Goal: Task Accomplishment & Management: Use online tool/utility

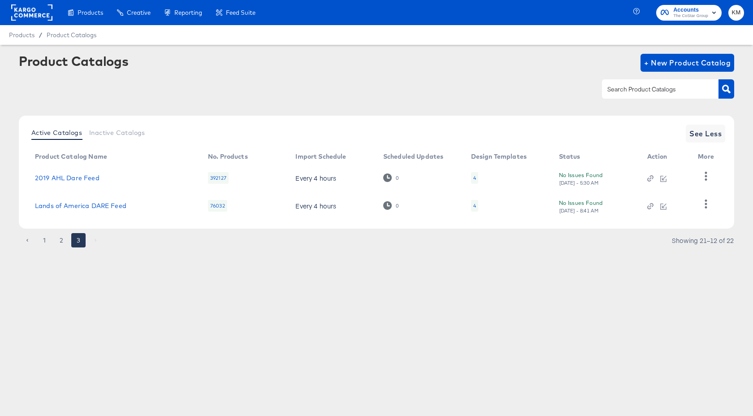
click at [42, 11] on rect at bounding box center [31, 12] width 41 height 16
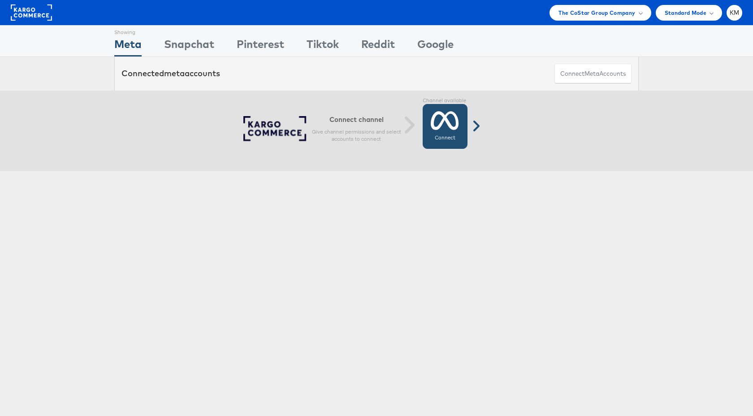
click at [444, 124] on icon at bounding box center [445, 120] width 28 height 22
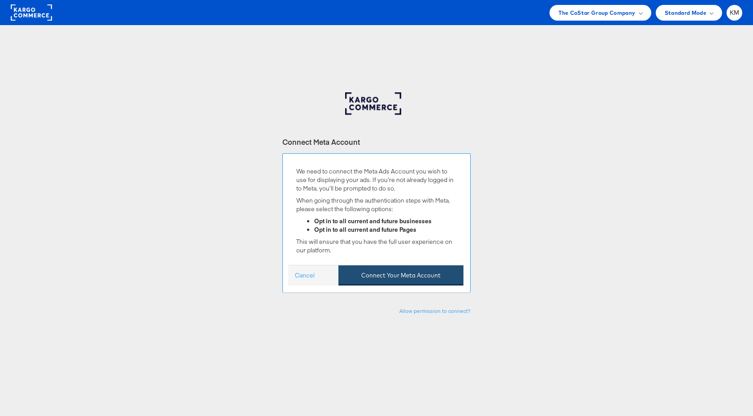
click at [390, 278] on button "Connect Your Meta Account" at bounding box center [401, 275] width 125 height 20
click at [389, 273] on button "Connect Your Meta Account" at bounding box center [401, 275] width 125 height 20
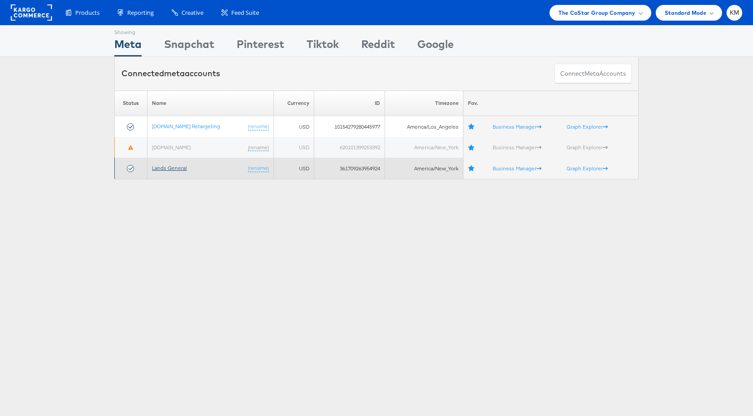
click at [179, 169] on link "Lands General" at bounding box center [169, 168] width 35 height 7
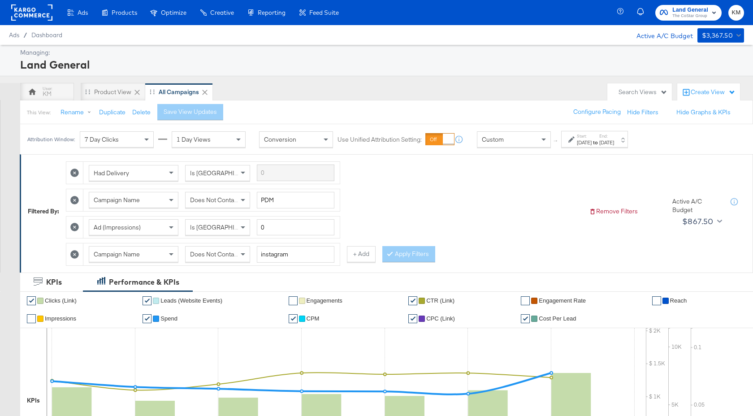
click at [592, 143] on div "[DATE]" at bounding box center [584, 142] width 15 height 7
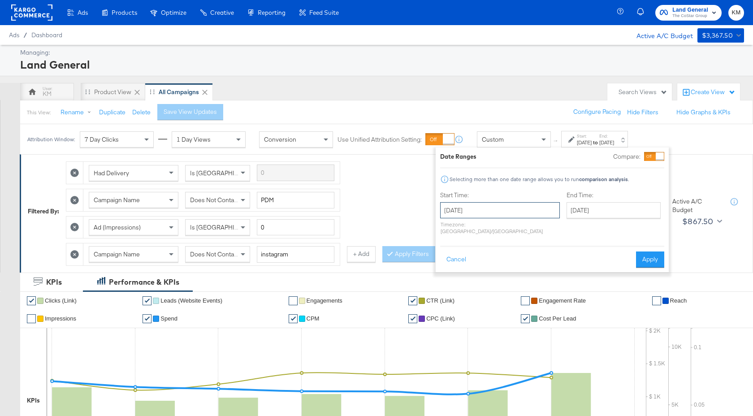
click at [502, 206] on input "[DATE]" at bounding box center [500, 210] width 120 height 16
click at [538, 230] on span "›" at bounding box center [542, 228] width 14 height 13
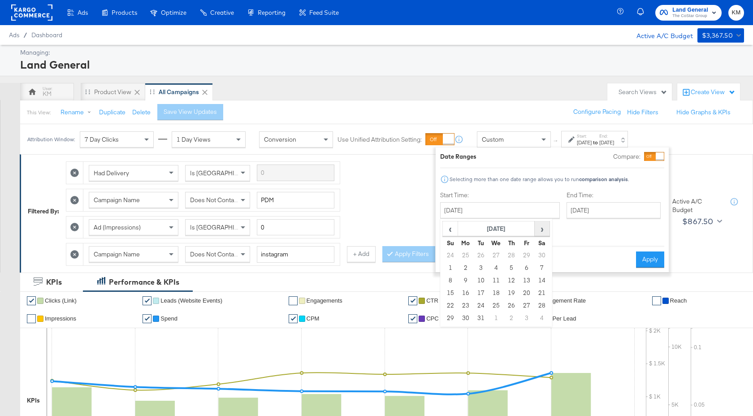
click at [538, 230] on span "›" at bounding box center [542, 228] width 14 height 13
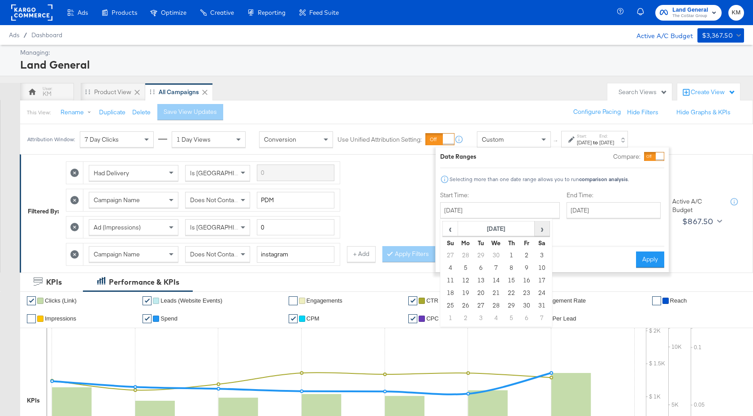
click at [538, 230] on span "›" at bounding box center [542, 228] width 14 height 13
click at [498, 280] on td "13" at bounding box center [496, 280] width 15 height 13
type input "[DATE]"
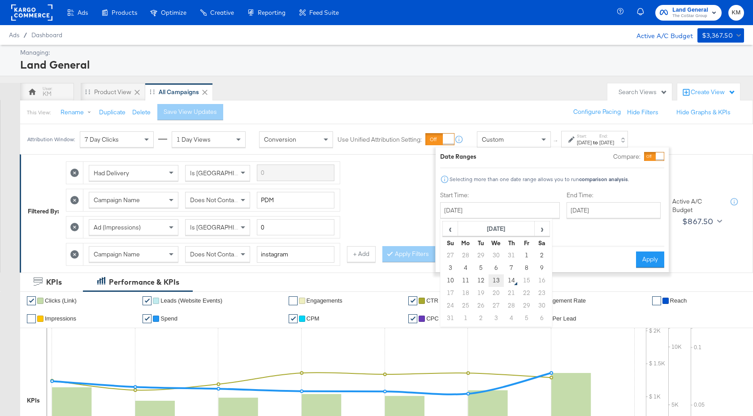
type input "[DATE]"
click at [649, 252] on button "Apply" at bounding box center [650, 260] width 28 height 16
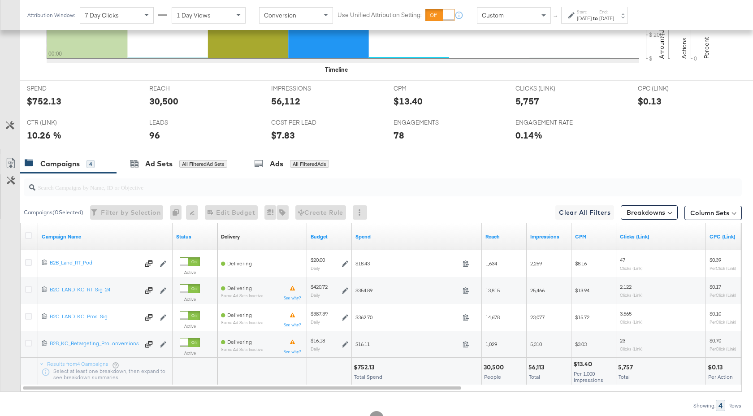
scroll to position [438, 0]
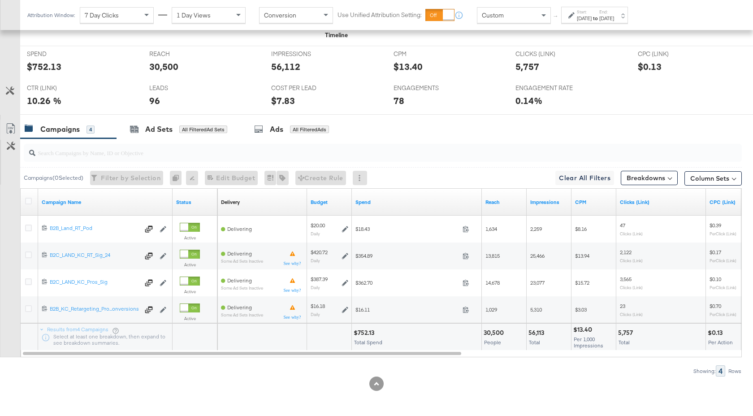
click at [599, 19] on strong "to" at bounding box center [596, 18] width 8 height 7
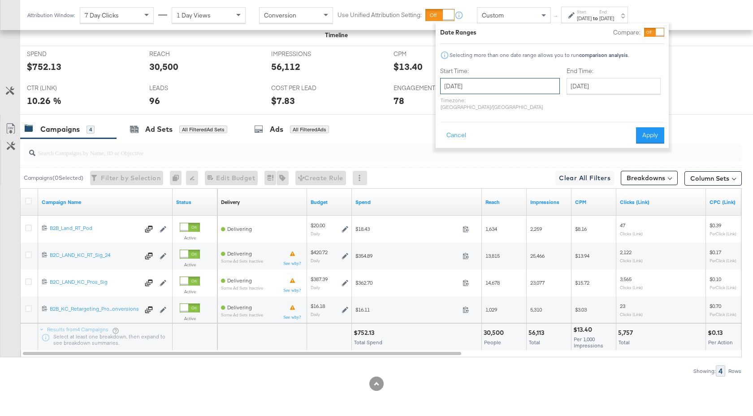
click at [507, 89] on input "August 13th 2025" at bounding box center [500, 86] width 120 height 16
click at [479, 158] on td "12" at bounding box center [480, 156] width 15 height 13
type input "August 12th 2025"
click at [644, 135] on button "Apply" at bounding box center [650, 135] width 28 height 16
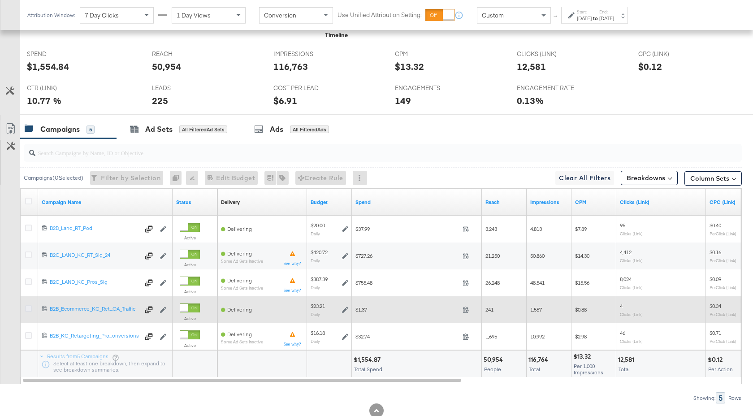
click at [27, 310] on icon at bounding box center [28, 308] width 7 height 7
click at [0, 0] on input "checkbox" at bounding box center [0, 0] width 0 height 0
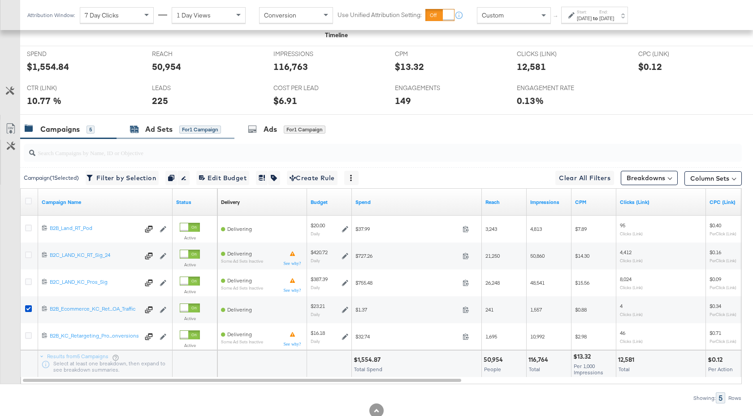
click at [159, 131] on div "Ad Sets" at bounding box center [158, 129] width 27 height 10
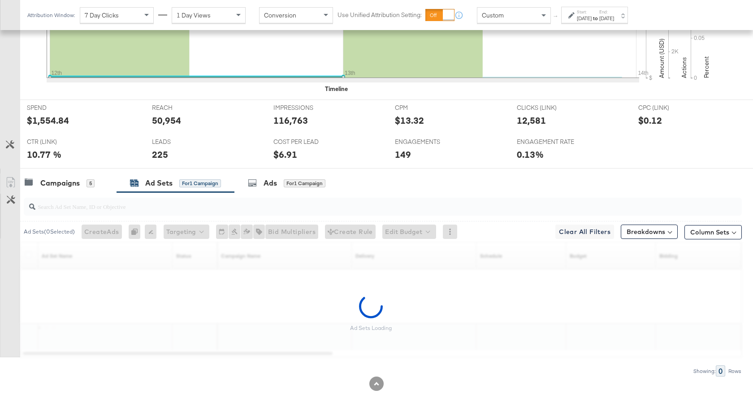
scroll to position [385, 0]
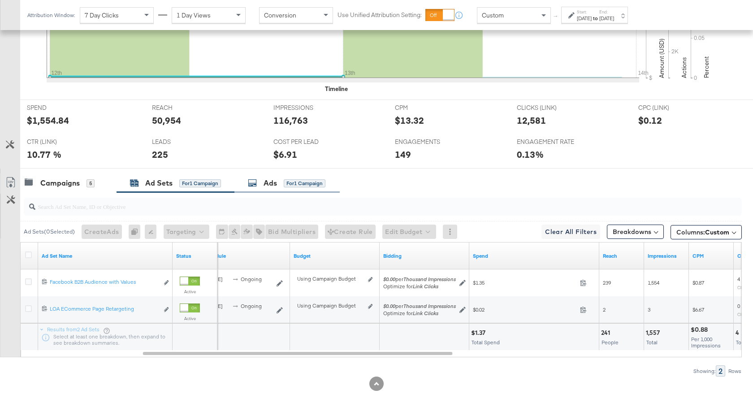
click at [267, 188] on div "Ads for 1 Campaign" at bounding box center [286, 183] width 105 height 19
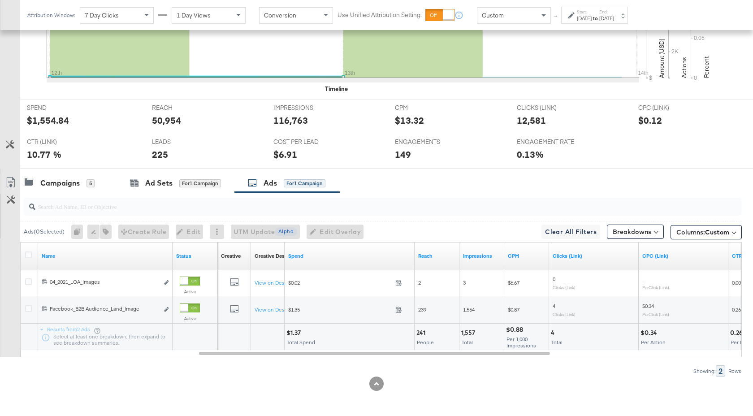
click at [592, 13] on label "Start:" at bounding box center [584, 12] width 15 height 6
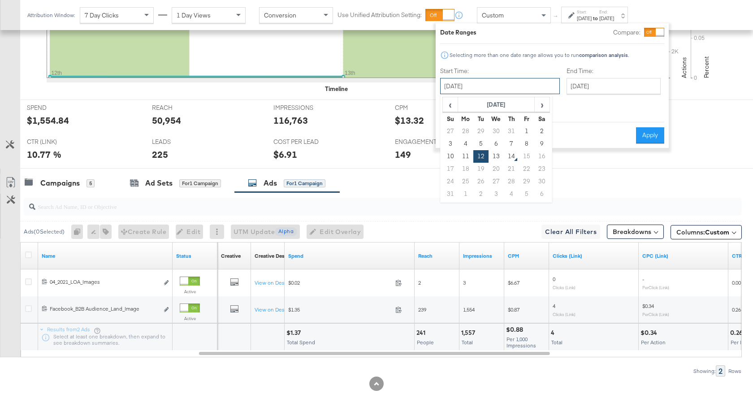
click at [499, 85] on input "August 12th 2025" at bounding box center [500, 86] width 120 height 16
click at [465, 154] on td "11" at bounding box center [465, 156] width 15 height 13
type input "August 11th 2025"
click at [646, 127] on button "Apply" at bounding box center [650, 135] width 28 height 16
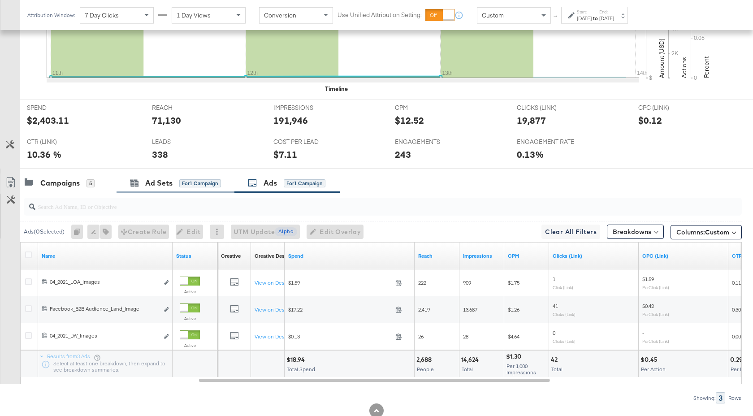
click at [154, 191] on div "Ad Sets for 1 Campaign" at bounding box center [176, 183] width 118 height 19
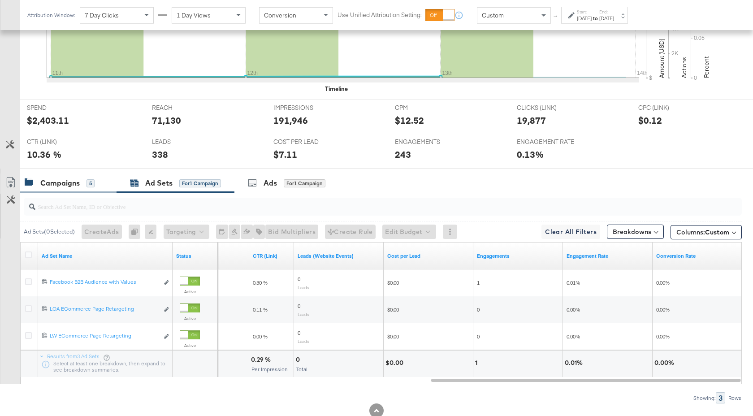
click at [69, 184] on div "Campaigns" at bounding box center [59, 183] width 39 height 10
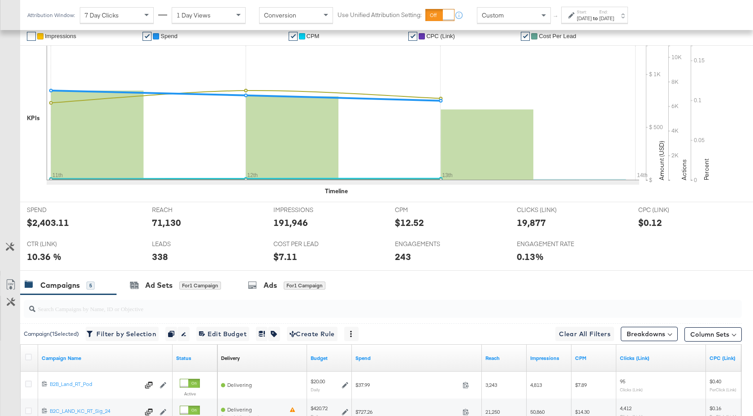
scroll to position [0, 0]
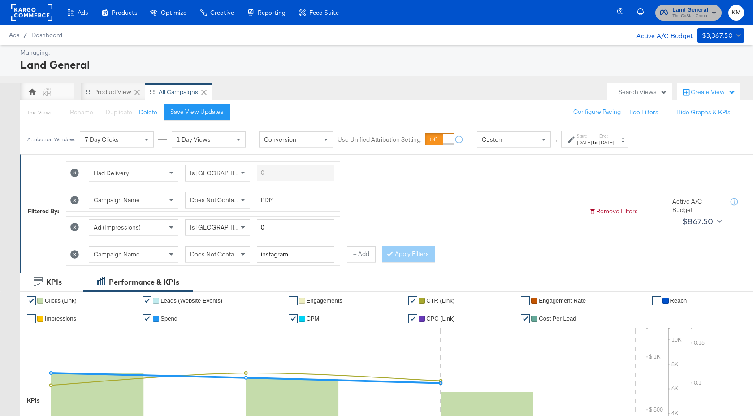
click at [684, 15] on span "The CoStar Group" at bounding box center [691, 16] width 36 height 7
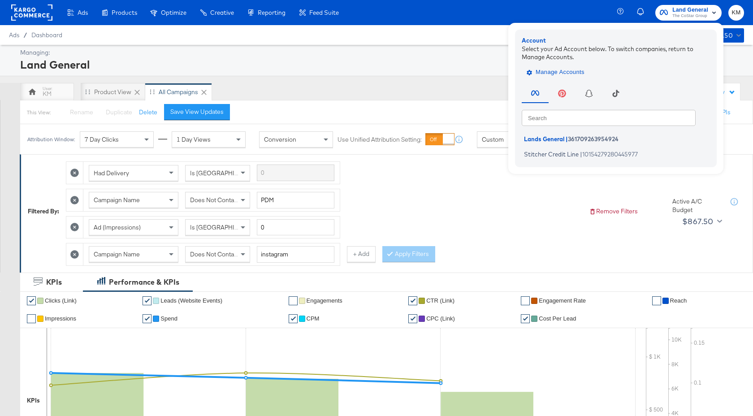
click at [563, 66] on button "Manage Accounts" at bounding box center [556, 71] width 69 height 13
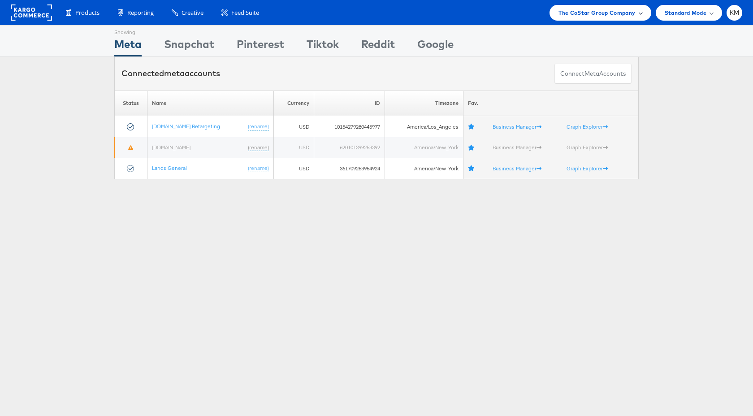
click at [570, 13] on span "The CoStar Group Company" at bounding box center [597, 12] width 77 height 9
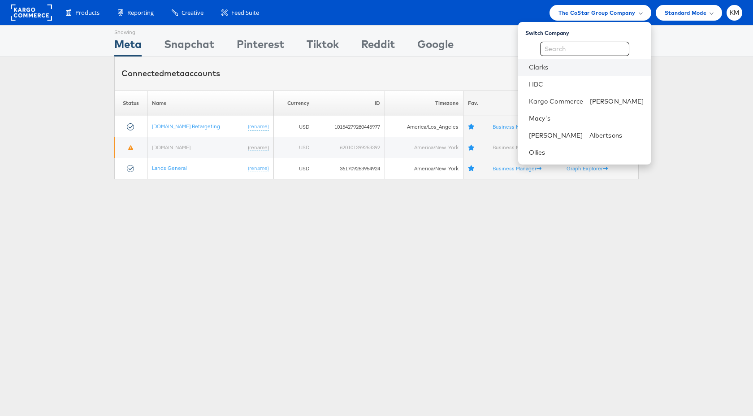
click at [556, 72] on li "Clarks" at bounding box center [584, 67] width 133 height 17
click at [560, 60] on li "Clarks" at bounding box center [584, 67] width 133 height 17
click at [561, 67] on link "Clarks" at bounding box center [586, 67] width 115 height 9
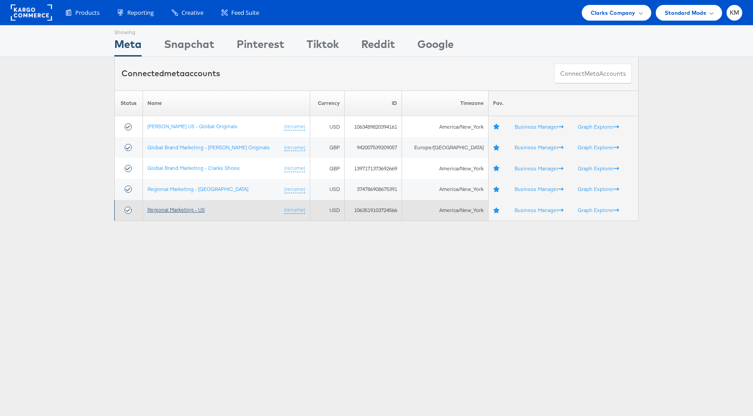
click at [195, 211] on link "Regional Marketing - US" at bounding box center [176, 209] width 57 height 7
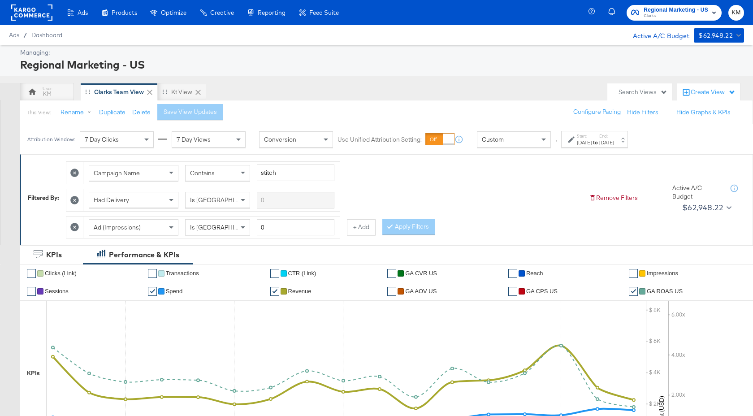
click at [614, 143] on div "[DATE]" at bounding box center [606, 142] width 15 height 7
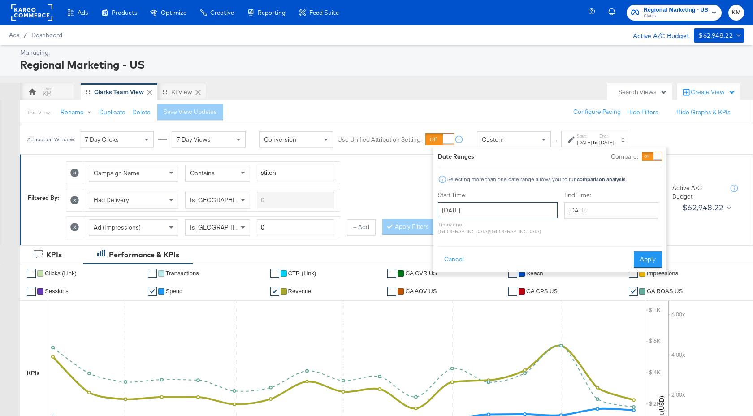
click at [511, 211] on input "July 27th 2025" at bounding box center [498, 210] width 120 height 16
click at [542, 229] on span "›" at bounding box center [540, 228] width 14 height 13
click at [447, 270] on td "3" at bounding box center [448, 268] width 15 height 13
type input "August 3rd 2025"
click at [564, 212] on input "[DATE]" at bounding box center [611, 210] width 94 height 16
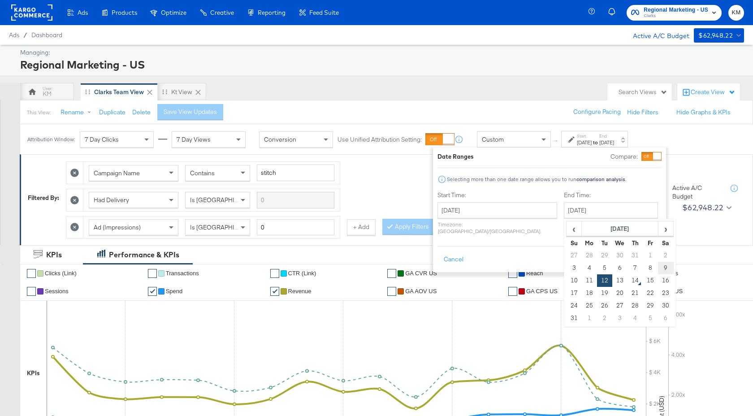
click at [658, 268] on td "9" at bounding box center [665, 268] width 15 height 13
type input "August 9th 2025"
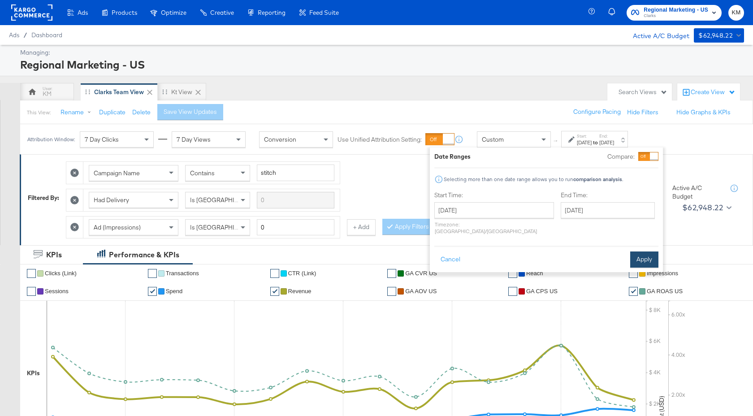
click at [643, 252] on button "Apply" at bounding box center [644, 260] width 28 height 16
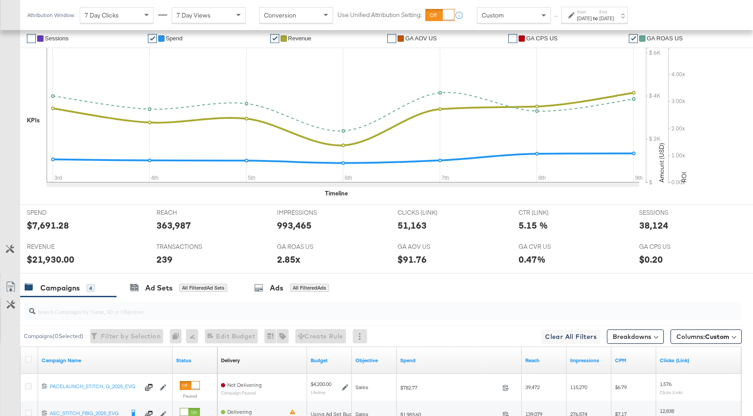
scroll to position [411, 0]
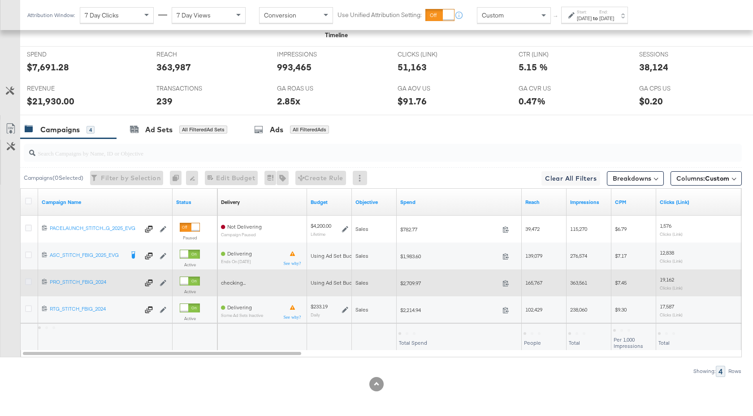
click at [25, 280] on icon at bounding box center [28, 281] width 7 height 7
click at [0, 0] on input "checkbox" at bounding box center [0, 0] width 0 height 0
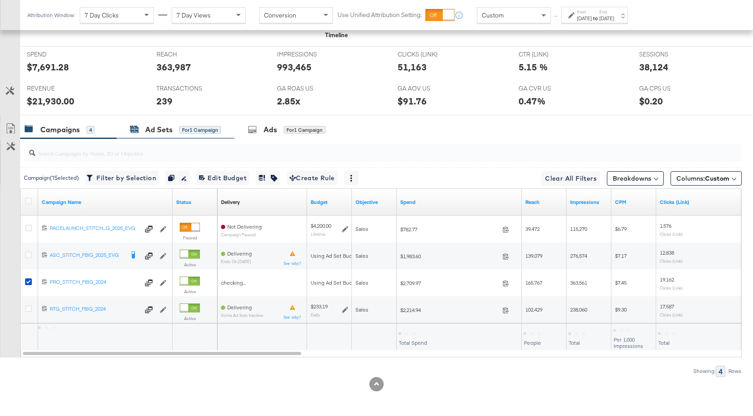
click at [142, 131] on div "Ad Sets for 1 Campaign" at bounding box center [175, 130] width 91 height 10
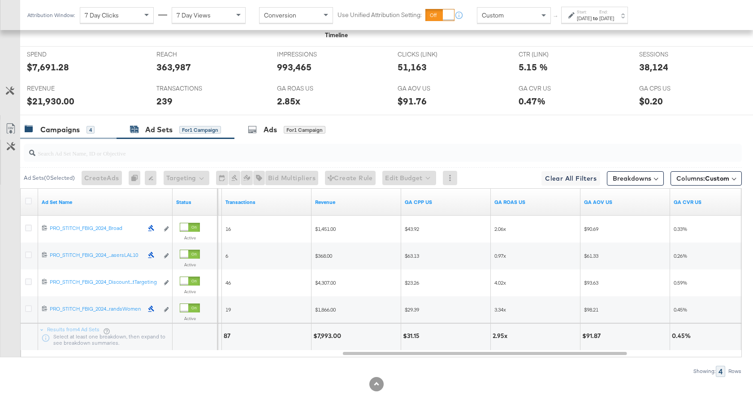
click at [72, 127] on div "Campaigns" at bounding box center [59, 130] width 39 height 10
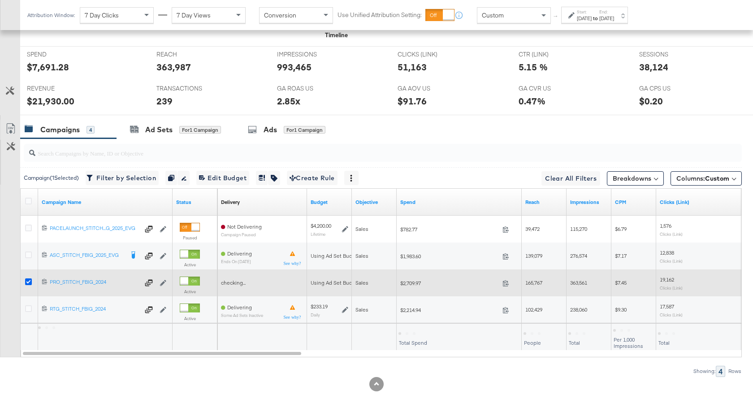
click at [30, 279] on icon at bounding box center [28, 281] width 7 height 7
click at [0, 0] on input "checkbox" at bounding box center [0, 0] width 0 height 0
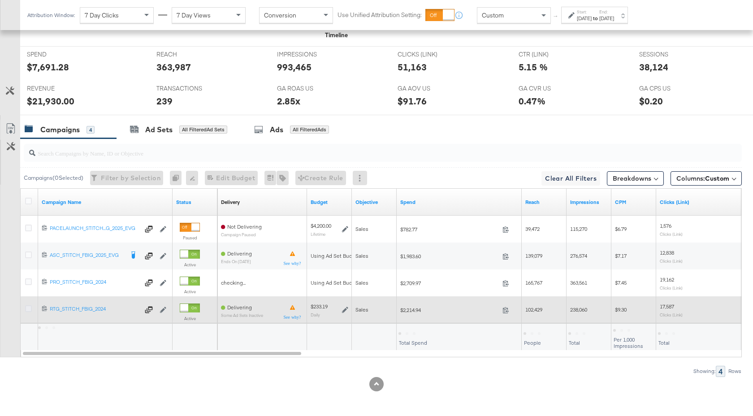
click at [30, 310] on icon at bounding box center [28, 308] width 7 height 7
click at [0, 0] on input "checkbox" at bounding box center [0, 0] width 0 height 0
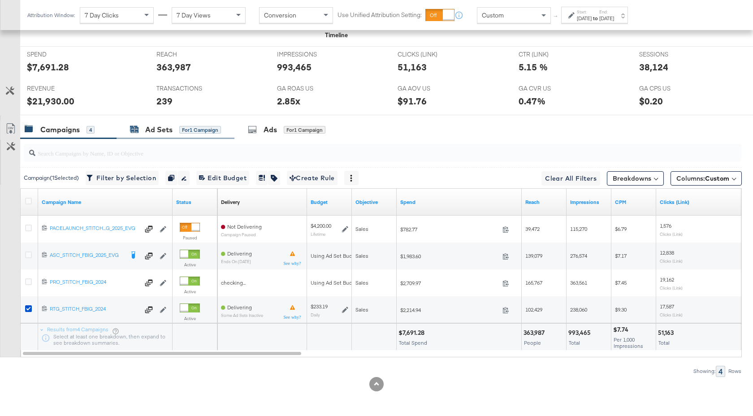
click at [169, 126] on div "Ad Sets" at bounding box center [158, 130] width 27 height 10
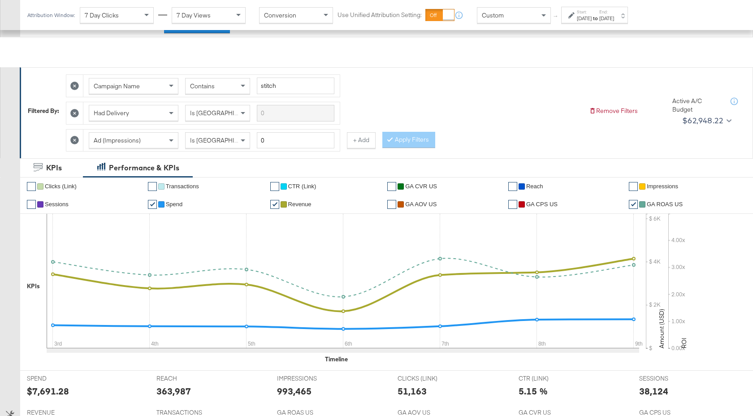
scroll to position [38, 0]
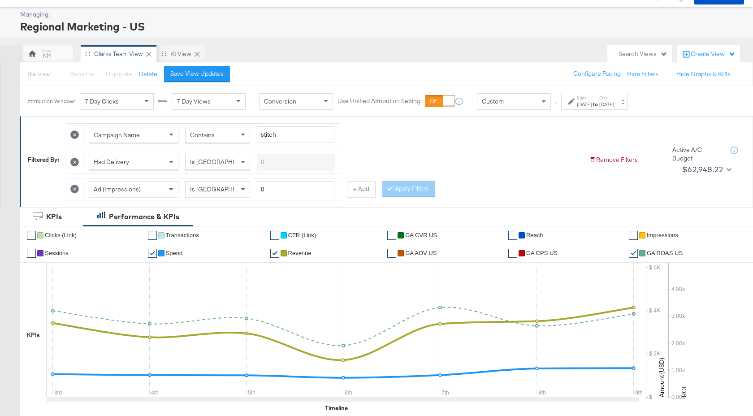
click at [599, 106] on strong "to" at bounding box center [596, 104] width 8 height 7
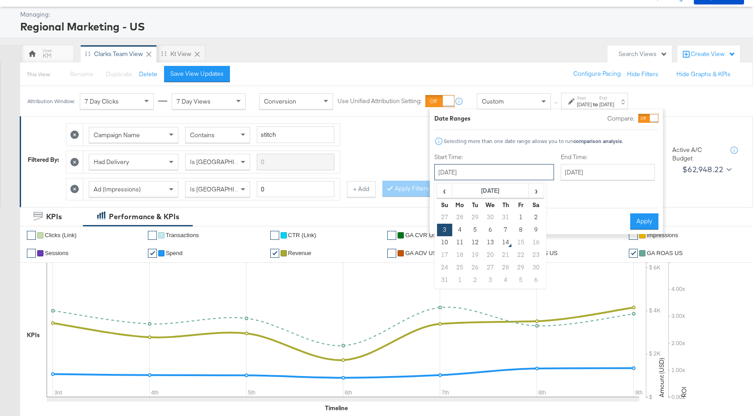
click at [512, 176] on input "August 3rd 2025" at bounding box center [494, 172] width 120 height 16
click at [445, 242] on td "10" at bounding box center [444, 242] width 15 height 13
type input "August 10th 2025"
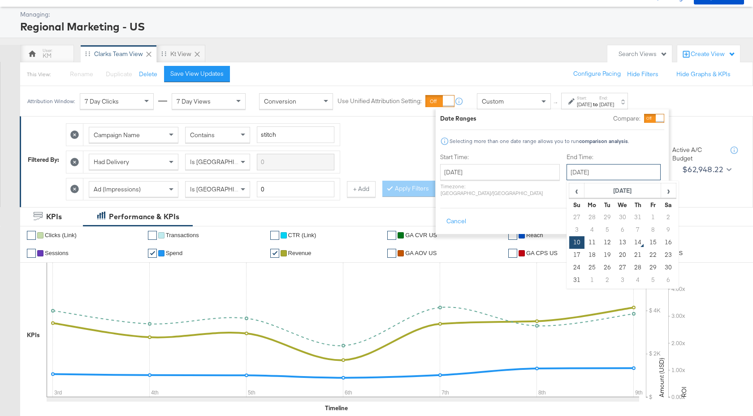
click at [567, 178] on input "August 10th 2025" at bounding box center [614, 172] width 94 height 16
click at [615, 243] on td "13" at bounding box center [622, 242] width 15 height 13
type input "August 13th 2025"
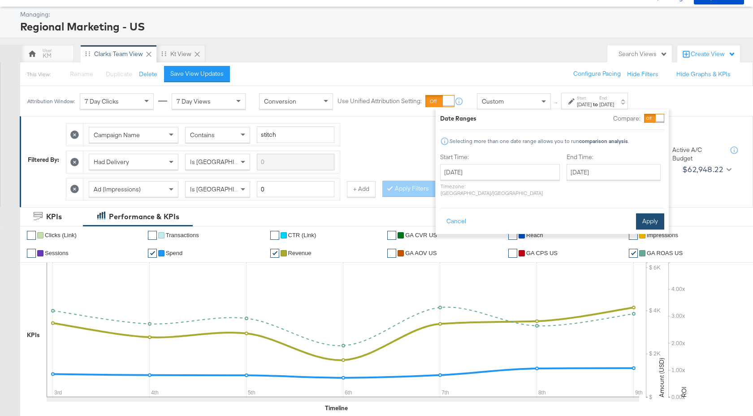
click at [642, 219] on button "Apply" at bounding box center [650, 221] width 28 height 16
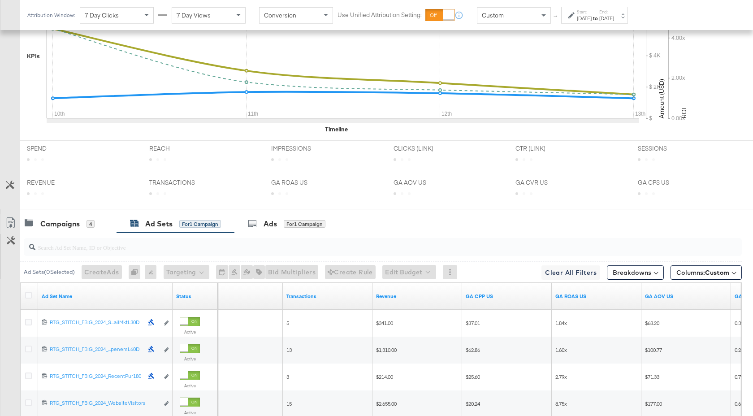
scroll to position [411, 0]
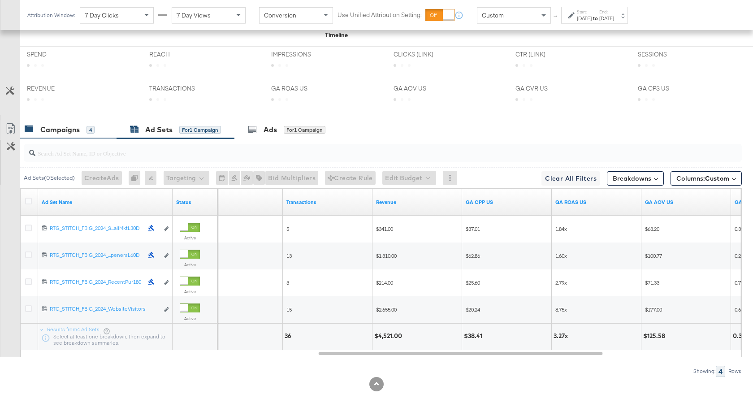
click at [61, 130] on div "Campaigns" at bounding box center [59, 130] width 39 height 10
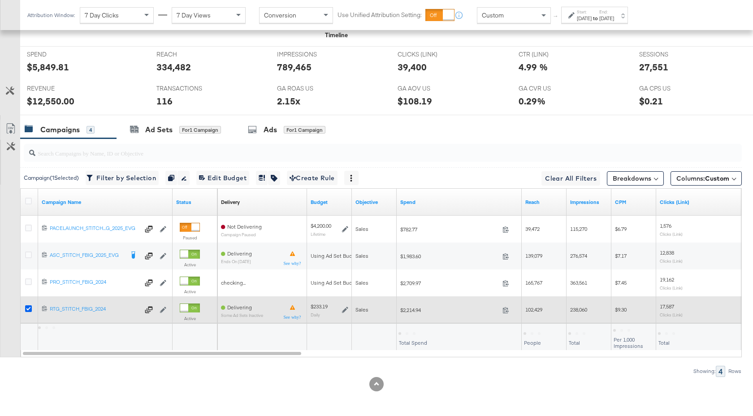
click at [30, 308] on icon at bounding box center [28, 308] width 7 height 7
click at [0, 0] on input "checkbox" at bounding box center [0, 0] width 0 height 0
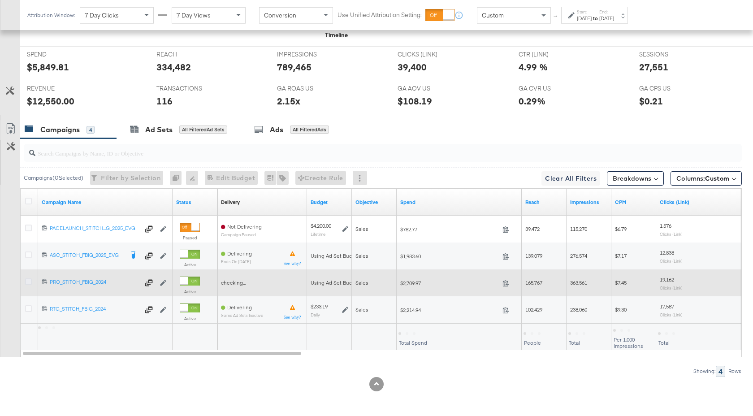
click at [29, 278] on icon at bounding box center [28, 281] width 7 height 7
click at [0, 0] on input "checkbox" at bounding box center [0, 0] width 0 height 0
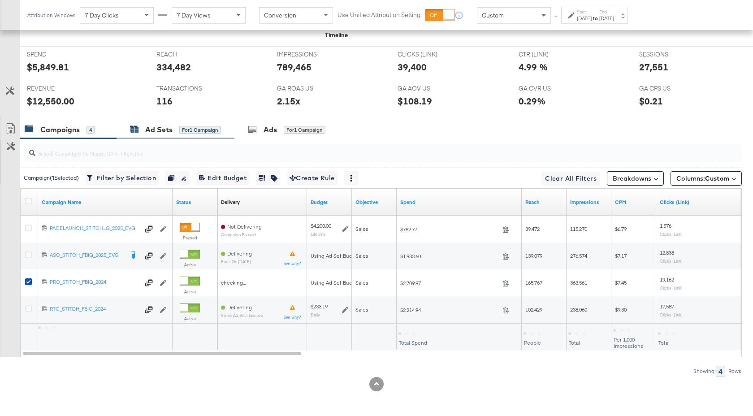
click at [159, 134] on div "Ad Sets" at bounding box center [158, 130] width 27 height 10
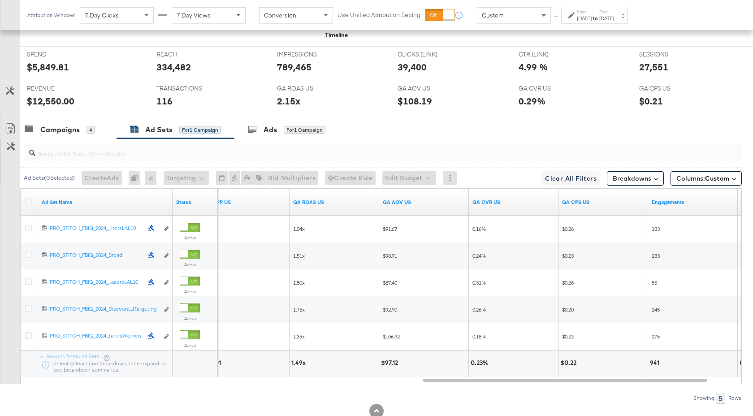
click at [639, 27] on div "Attribution Window: 7 Day Clicks 7 Day Views Conversion Use Unified Attribution…" at bounding box center [329, 15] width 619 height 30
click at [614, 17] on div "Aug 13th 2025" at bounding box center [606, 18] width 15 height 7
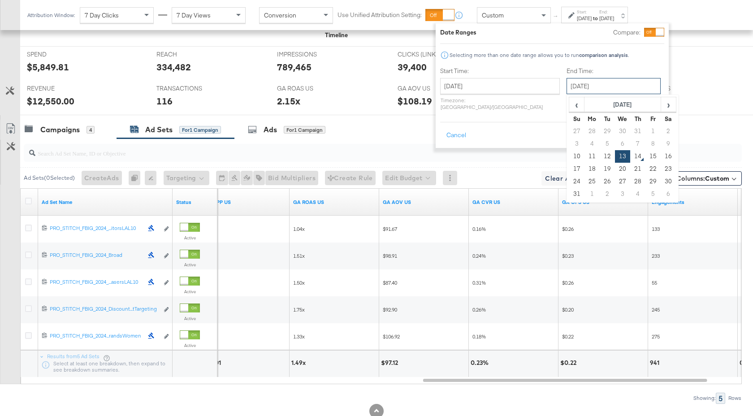
click at [601, 83] on input "August 13th 2025" at bounding box center [614, 86] width 94 height 16
click at [600, 156] on td "12" at bounding box center [607, 156] width 15 height 13
type input "August 12th 2025"
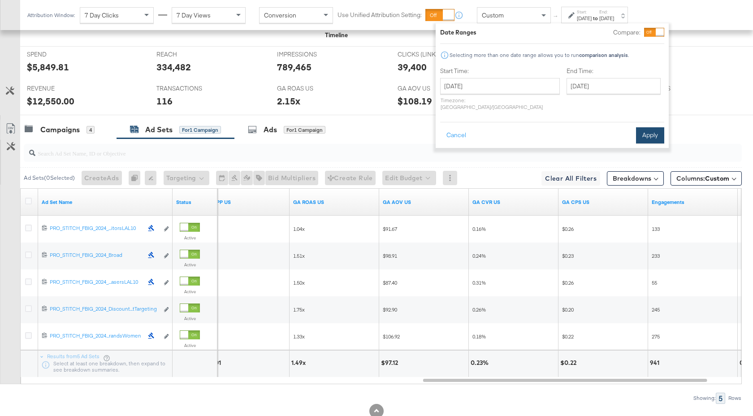
click at [642, 127] on button "Apply" at bounding box center [650, 135] width 28 height 16
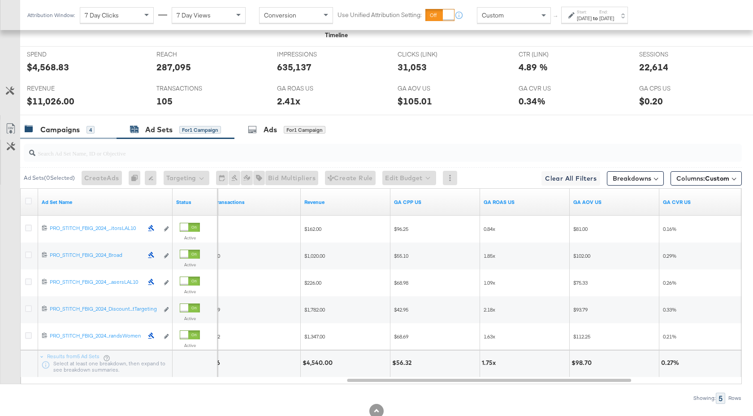
click at [59, 131] on div "Campaigns" at bounding box center [59, 130] width 39 height 10
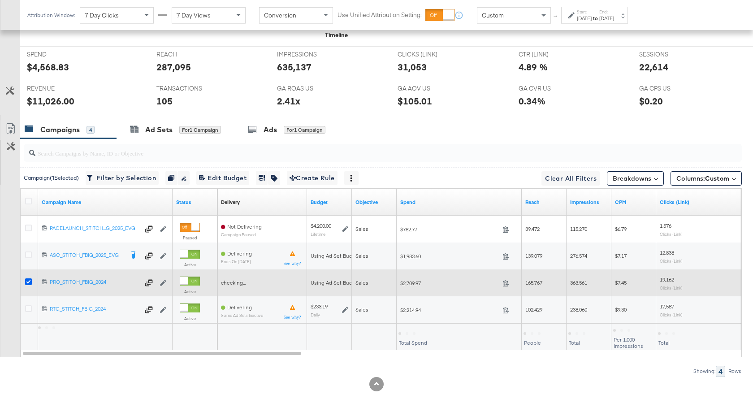
click at [27, 280] on icon at bounding box center [28, 281] width 7 height 7
click at [0, 0] on input "checkbox" at bounding box center [0, 0] width 0 height 0
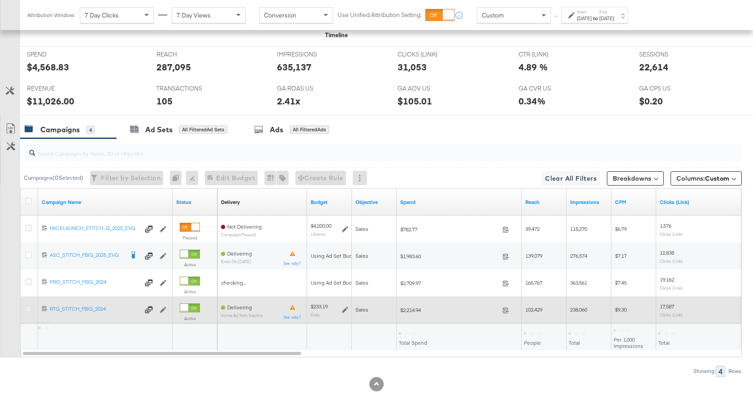
click at [28, 309] on icon at bounding box center [28, 308] width 7 height 7
click at [0, 0] on input "checkbox" at bounding box center [0, 0] width 0 height 0
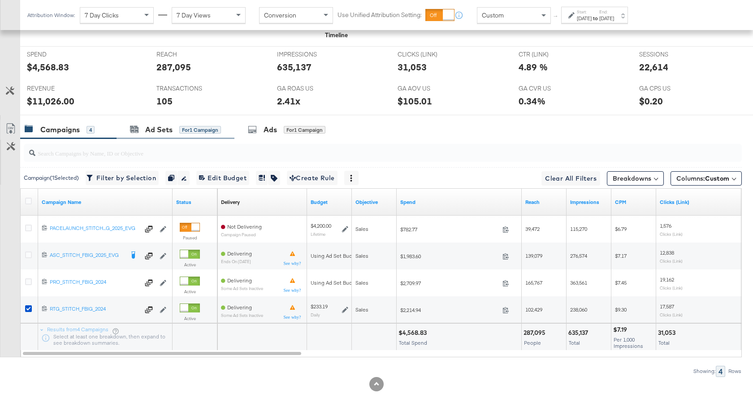
click at [163, 135] on div "Ad Sets for 1 Campaign" at bounding box center [176, 129] width 118 height 19
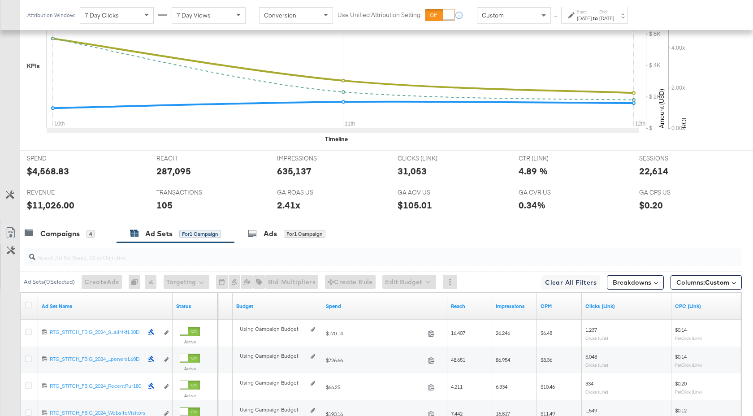
scroll to position [0, 0]
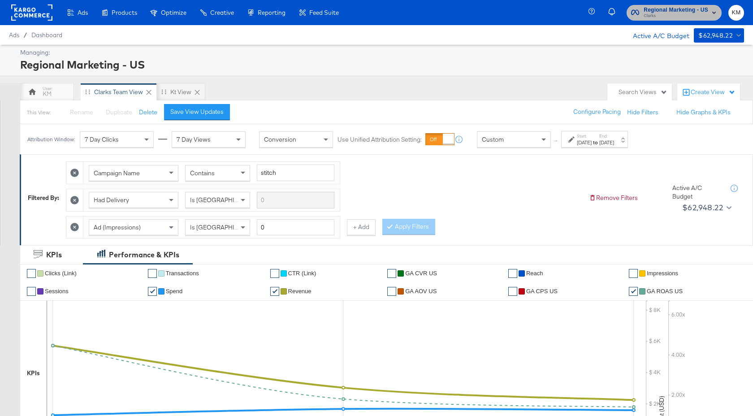
click at [656, 15] on span "Clarks" at bounding box center [676, 16] width 65 height 7
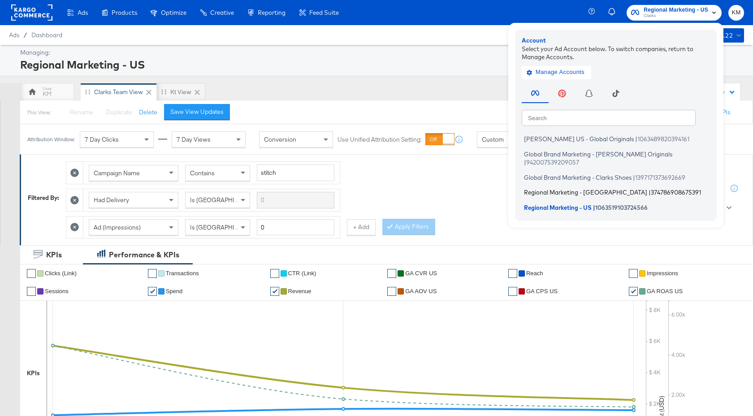
click at [574, 189] on span "Regional Marketing - [GEOGRAPHIC_DATA]" at bounding box center [585, 192] width 123 height 7
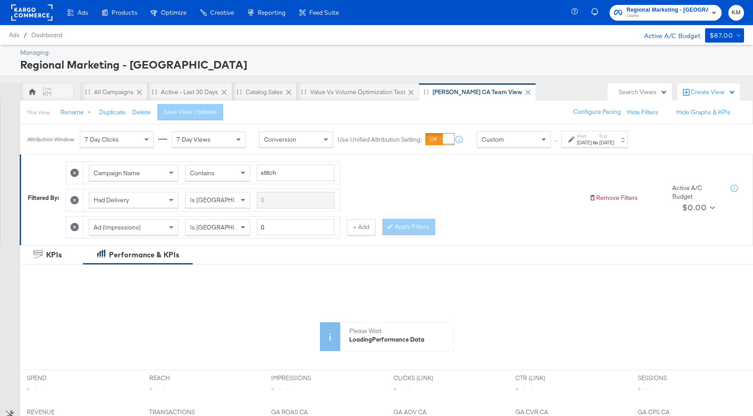
click at [584, 136] on label "Start:" at bounding box center [584, 136] width 15 height 6
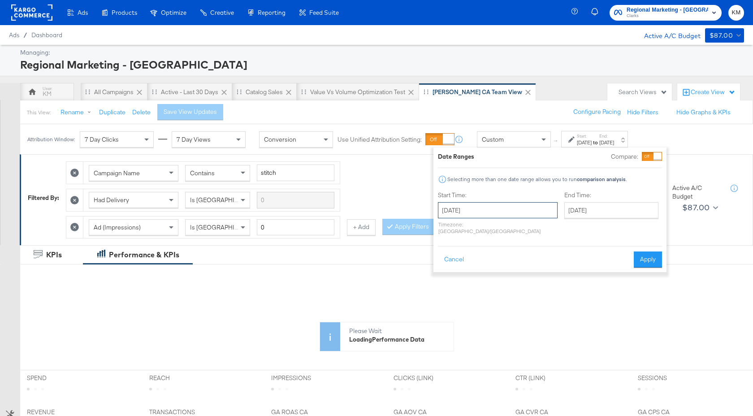
click at [510, 211] on input "July 27th 2025" at bounding box center [498, 210] width 120 height 16
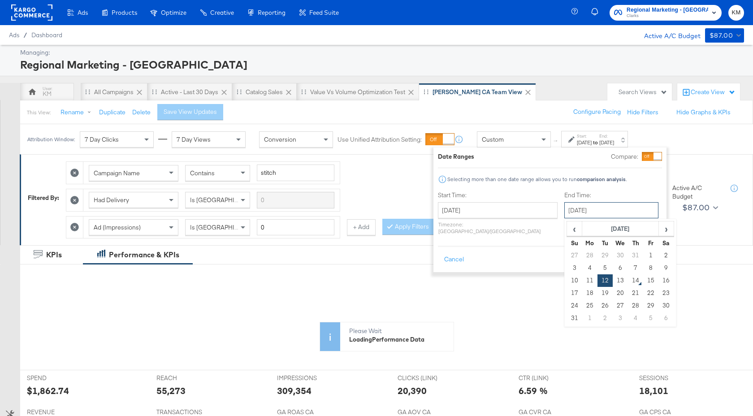
click at [564, 211] on input "August 12th 2025" at bounding box center [611, 210] width 94 height 16
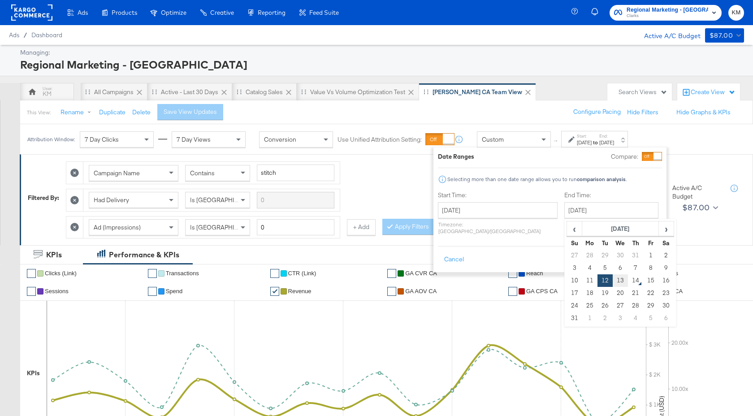
click at [613, 283] on td "13" at bounding box center [620, 280] width 15 height 13
type input "August 13th 2025"
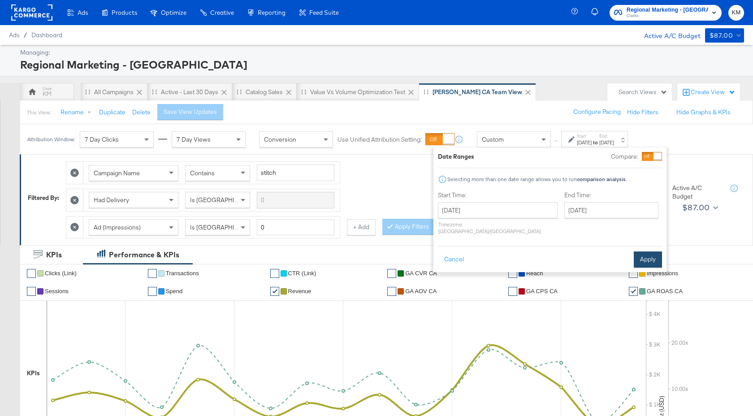
click at [650, 252] on button "Apply" at bounding box center [648, 260] width 28 height 16
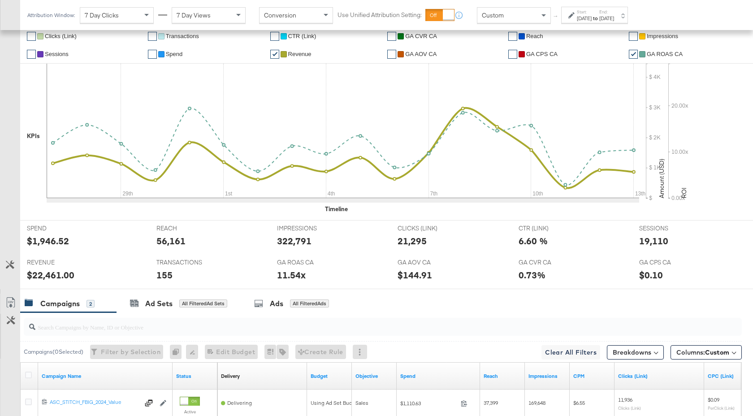
scroll to position [357, 0]
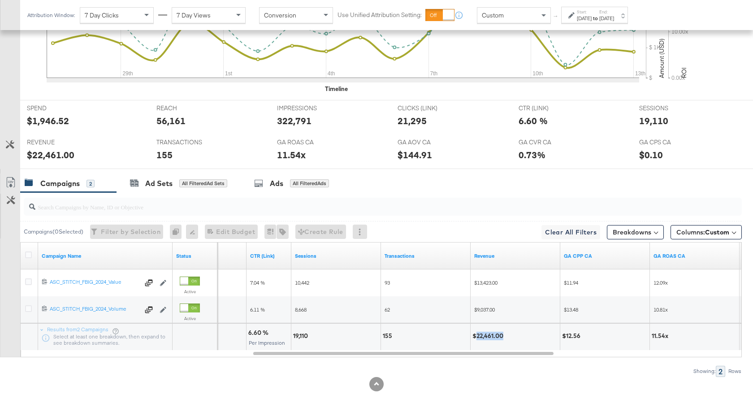
drag, startPoint x: 503, startPoint y: 337, endPoint x: 477, endPoint y: 337, distance: 26.0
click at [477, 337] on div "$22,461.00" at bounding box center [490, 336] width 34 height 9
copy div "22,461.00"
drag, startPoint x: 308, startPoint y: 337, endPoint x: 292, endPoint y: 337, distance: 15.7
click at [292, 337] on div "19,110" at bounding box center [335, 337] width 89 height 27
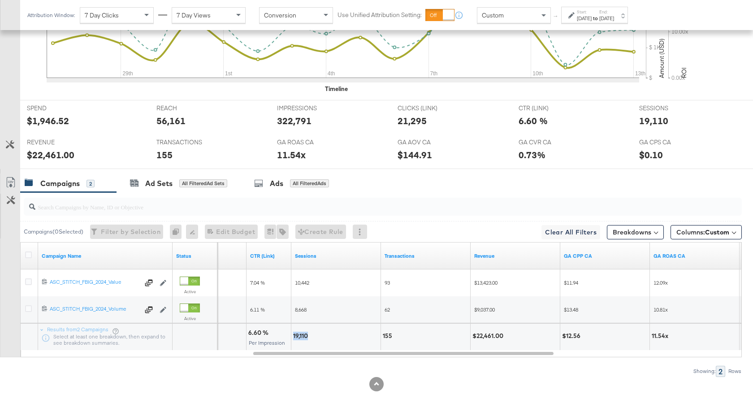
copy div "19,110"
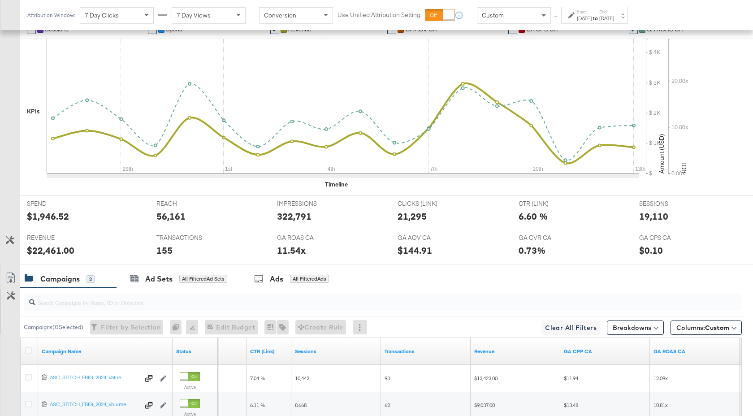
scroll to position [0, 0]
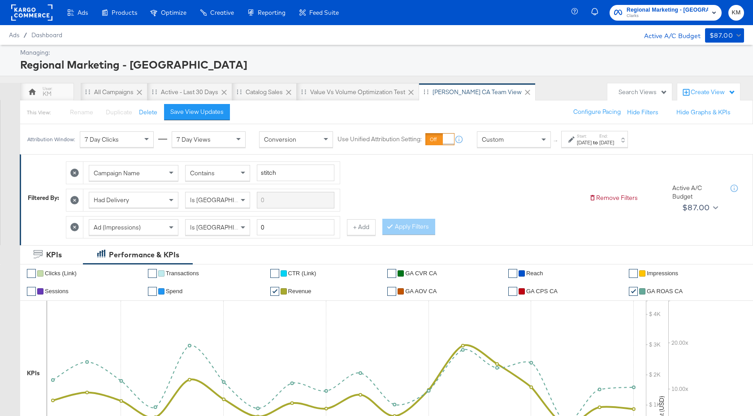
click at [671, 6] on span "Regional Marketing - CA" at bounding box center [668, 9] width 82 height 9
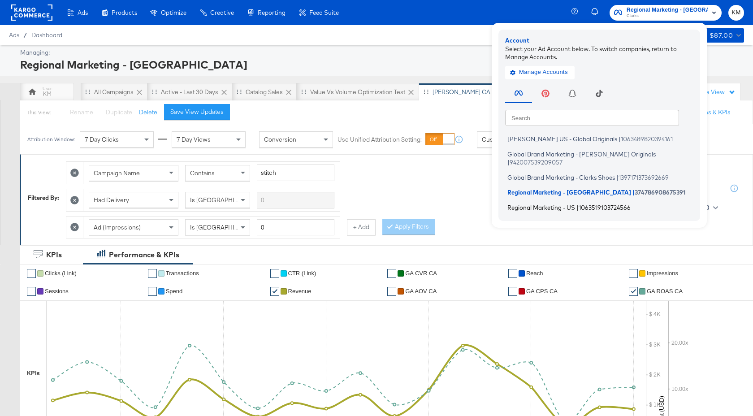
click at [575, 204] on span "Regional Marketing - US" at bounding box center [542, 207] width 68 height 7
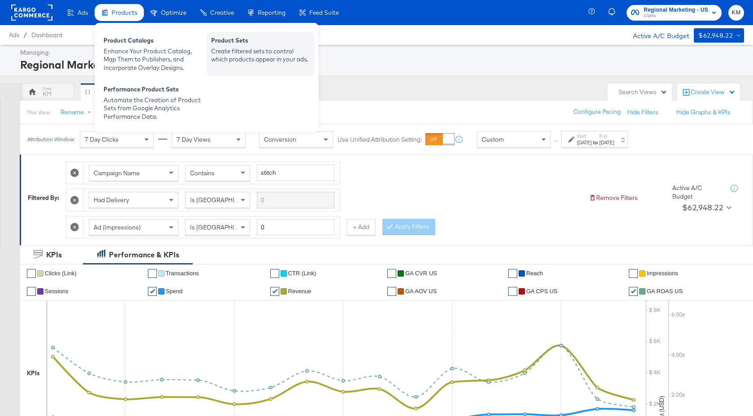
click at [255, 45] on div "Product Sets" at bounding box center [260, 41] width 99 height 11
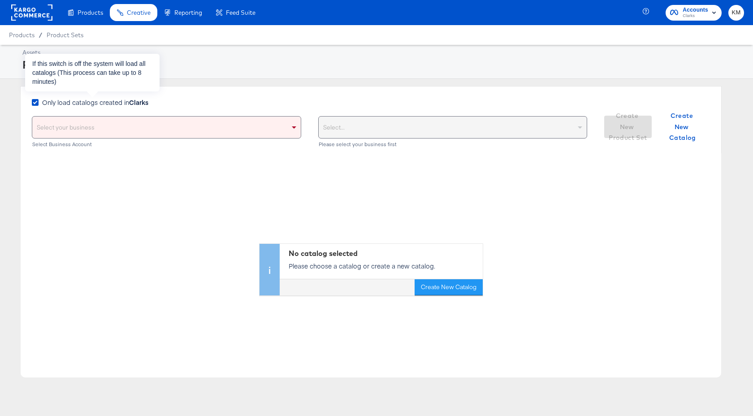
click at [133, 104] on strong "Clarks" at bounding box center [138, 102] width 19 height 9
click at [0, 0] on input "Only load catalogs created in Clarks" at bounding box center [0, 0] width 0 height 0
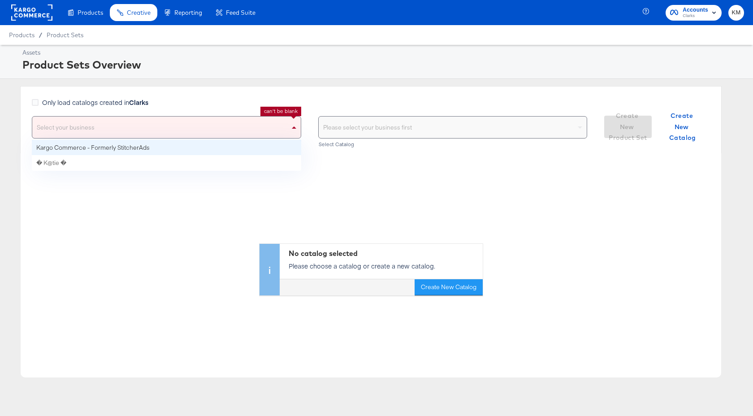
click at [151, 133] on div "Select your business" at bounding box center [166, 128] width 269 height 22
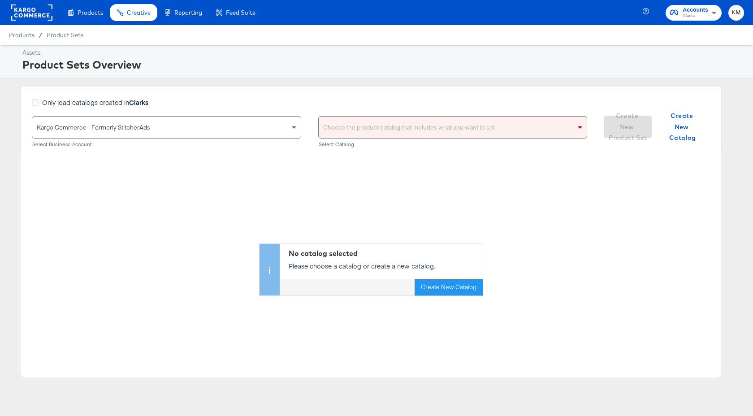
click at [339, 133] on div "Choose the product catalog that includes what you want to sell" at bounding box center [453, 128] width 269 height 22
type input "clarks"
click at [385, 129] on div "clarks clarks" at bounding box center [444, 128] width 250 height 22
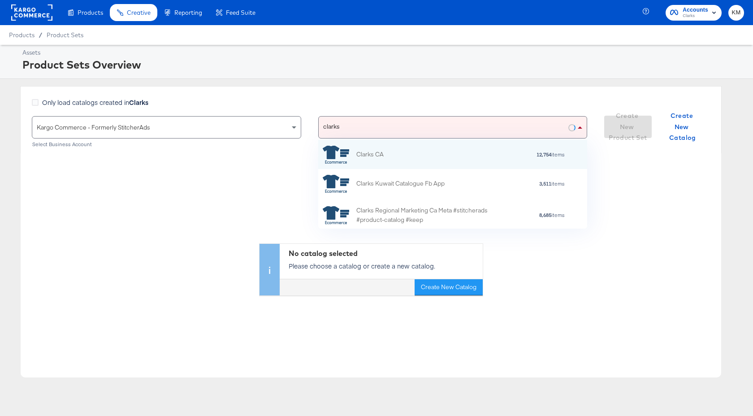
click at [339, 128] on input "clarks" at bounding box center [332, 128] width 19 height 22
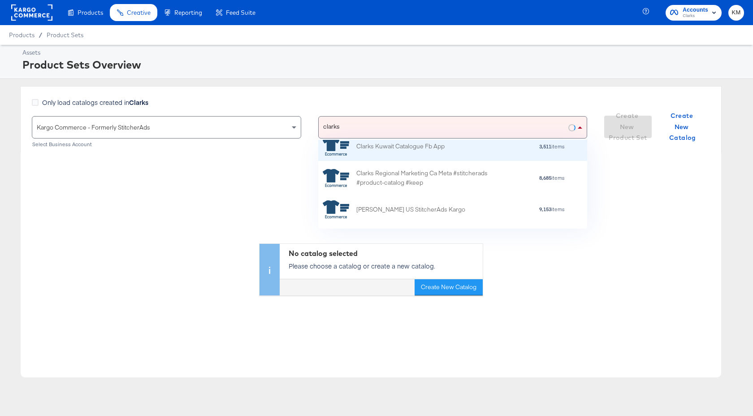
scroll to position [45, 0]
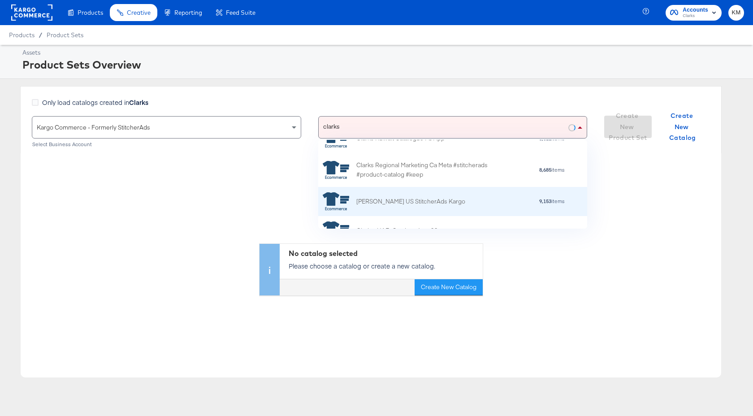
click at [392, 197] on div "Clarks US StitcherAds Kargo" at bounding box center [410, 201] width 109 height 9
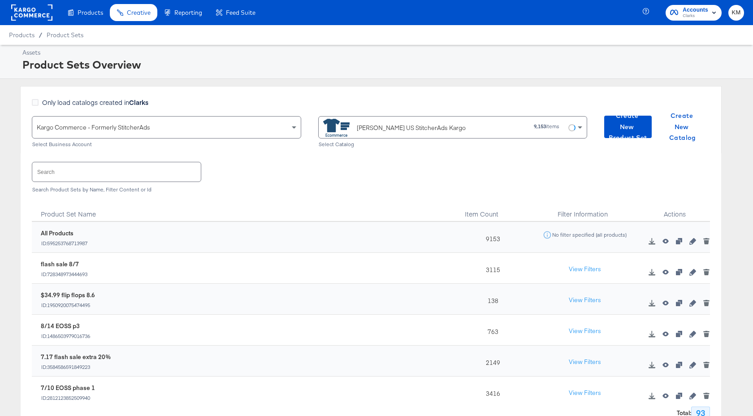
scroll to position [29, 0]
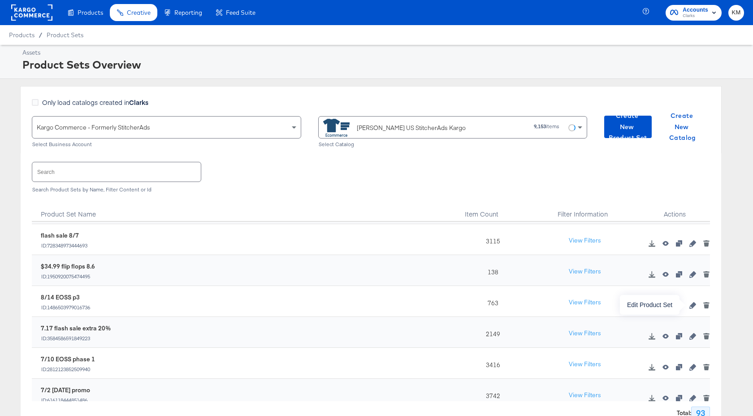
click at [694, 304] on icon "button" at bounding box center [693, 305] width 6 height 6
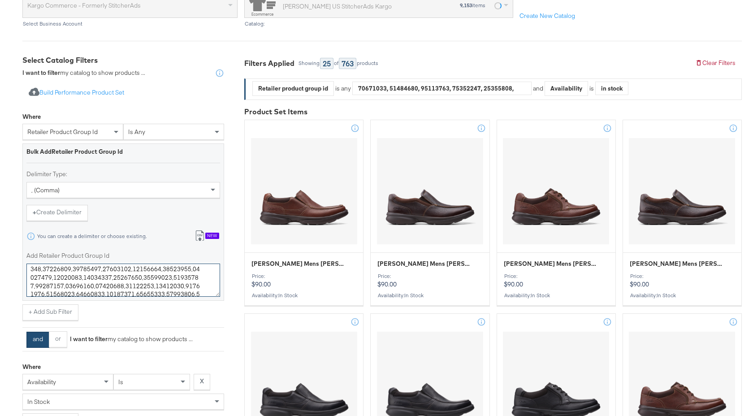
scroll to position [175, 0]
drag, startPoint x: 31, startPoint y: 273, endPoint x: 152, endPoint y: 314, distance: 127.9
click at [152, 314] on div "Where retailer product group id is any Bulk Add Retailer Product Group Id Delim…" at bounding box center [123, 214] width 202 height 212
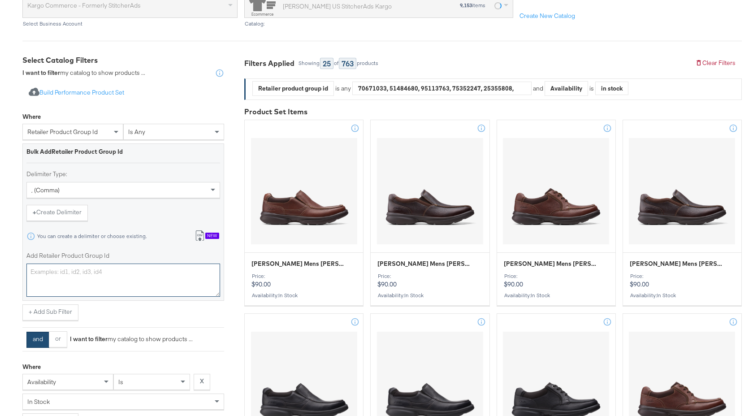
scroll to position [0, 0]
paste textarea "26181279,26181278,26181336,26172147,26181214,26185405,26185406,26180650,2618099…"
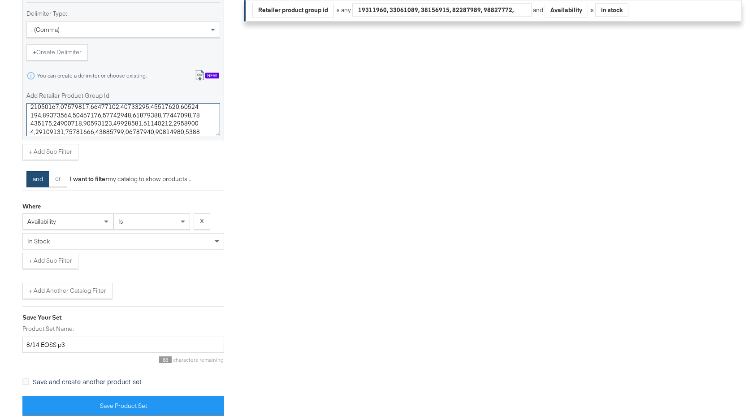
scroll to position [297, 0]
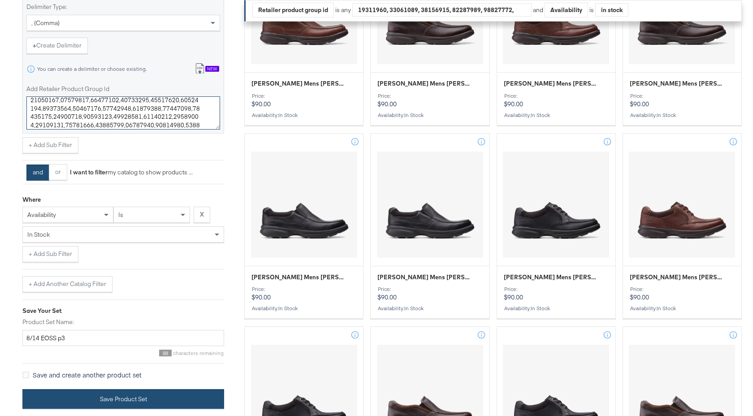
type textarea "26181279,26181278,26181336,26172147,26181214,26185405,26185406,26180650,2618099…"
click at [143, 400] on button "Save Product Set" at bounding box center [123, 399] width 202 height 20
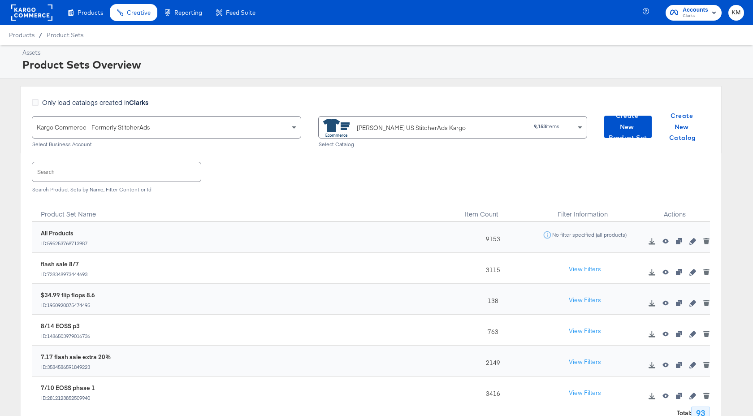
click at [699, 5] on span "Accounts" at bounding box center [696, 9] width 26 height 9
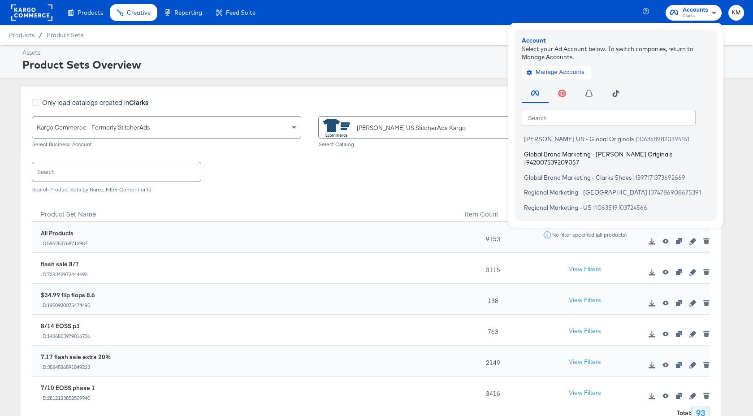
click at [607, 156] on span "Global Brand Marketing - [PERSON_NAME] Originals" at bounding box center [598, 153] width 148 height 7
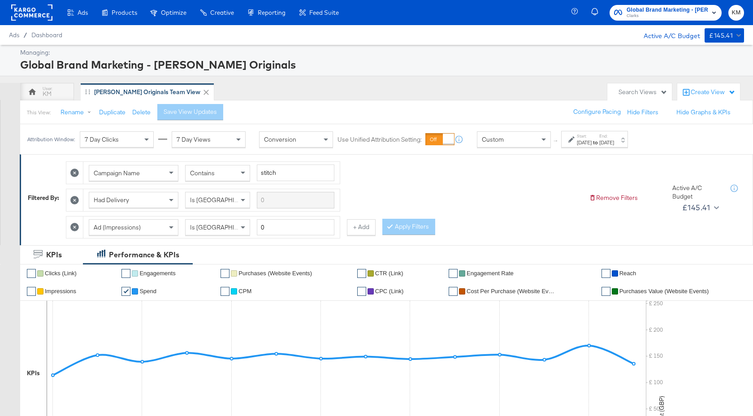
click at [614, 143] on div "[DATE]" at bounding box center [606, 142] width 15 height 7
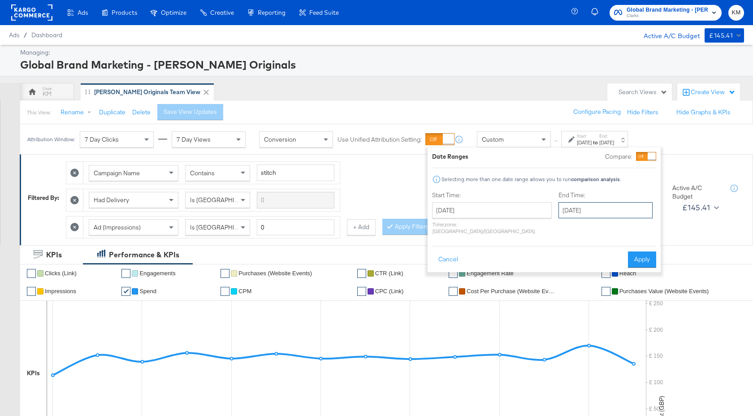
click at [599, 217] on input "[DATE]" at bounding box center [606, 210] width 94 height 16
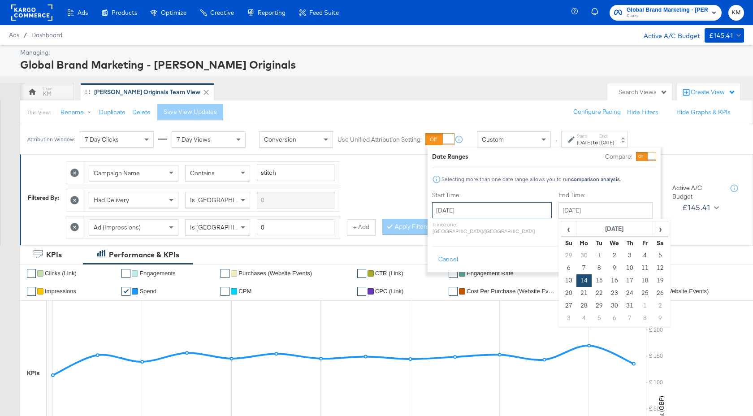
click at [512, 206] on input "[DATE]" at bounding box center [492, 210] width 120 height 16
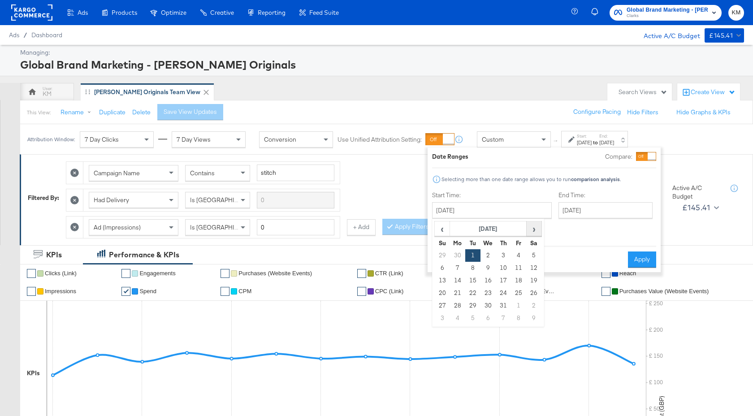
click at [531, 234] on span "›" at bounding box center [534, 228] width 14 height 13
click at [517, 256] on td "1" at bounding box center [518, 255] width 15 height 13
type input "[DATE]"
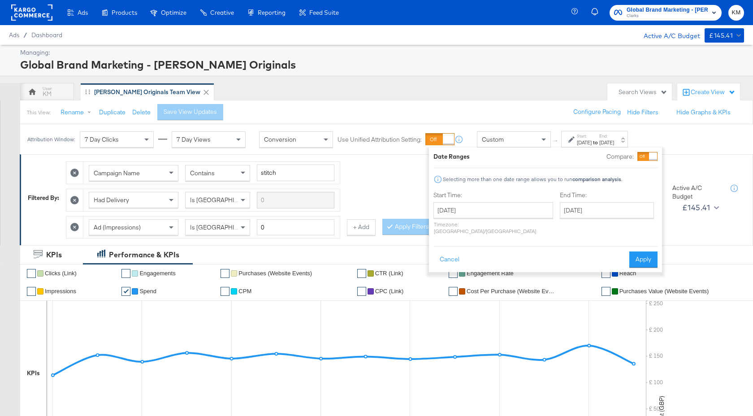
click at [564, 218] on div "End Time: [DATE] ‹ [DATE] › Su Mo Tu We Th Fr Sa 27 28 29 30 31 1 2 3 4 5 6 7 8…" at bounding box center [609, 215] width 98 height 48
click at [581, 207] on input "[DATE]" at bounding box center [607, 210] width 94 height 16
click at [624, 281] on td "14" at bounding box center [631, 280] width 15 height 13
type input "[DATE]"
click at [637, 254] on button "Apply" at bounding box center [647, 260] width 28 height 16
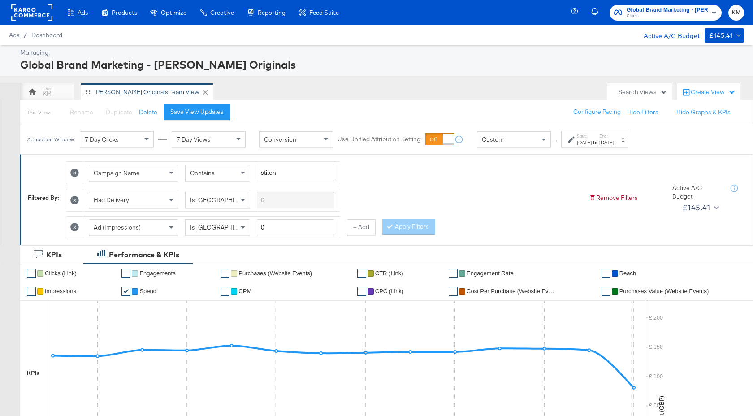
click at [688, 13] on span "Clarks" at bounding box center [668, 16] width 82 height 7
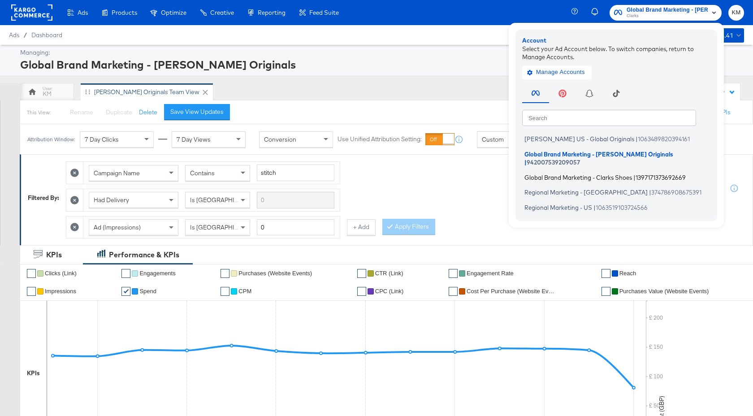
click at [597, 174] on span "Global Brand Marketing - Clarks Shoes" at bounding box center [579, 177] width 108 height 7
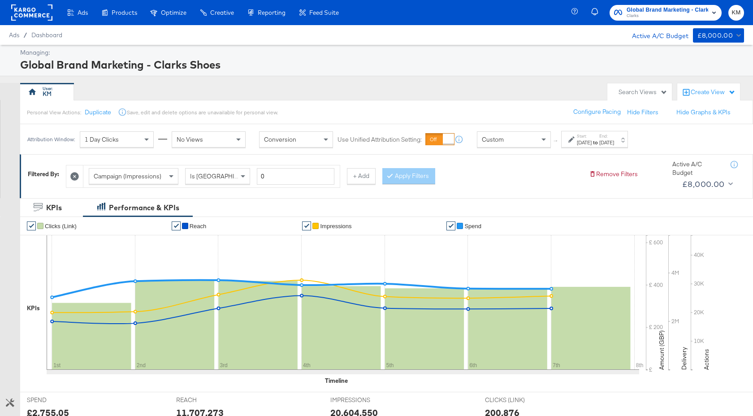
click at [614, 141] on div "[DATE]" at bounding box center [606, 142] width 15 height 7
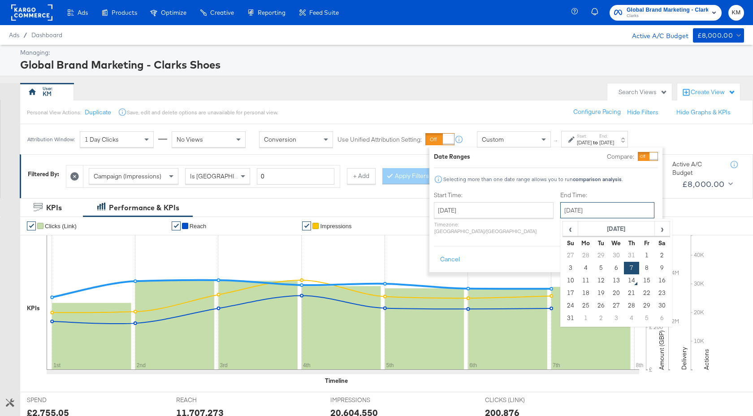
click at [597, 205] on input "[DATE]" at bounding box center [607, 210] width 94 height 16
click at [624, 277] on td "14" at bounding box center [631, 280] width 15 height 13
type input "[DATE]"
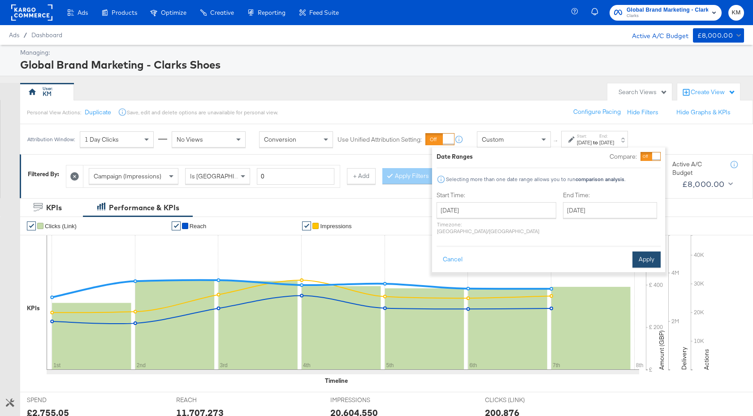
click at [644, 252] on button "Apply" at bounding box center [647, 260] width 28 height 16
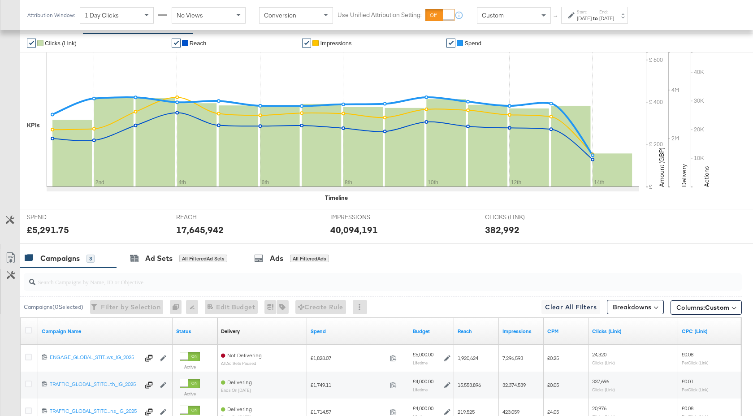
scroll to position [285, 0]
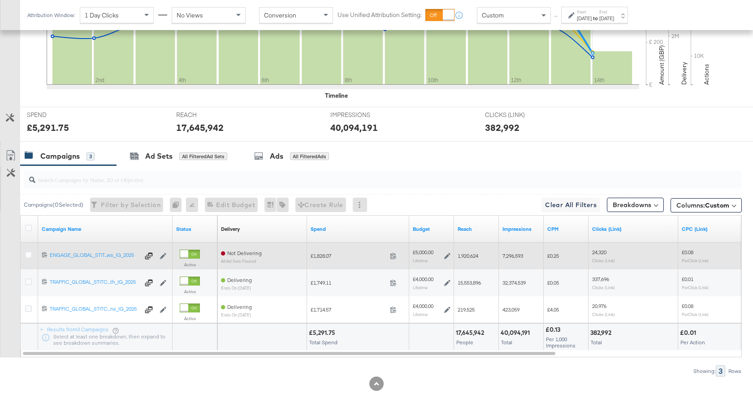
click at [187, 256] on div at bounding box center [184, 254] width 8 height 8
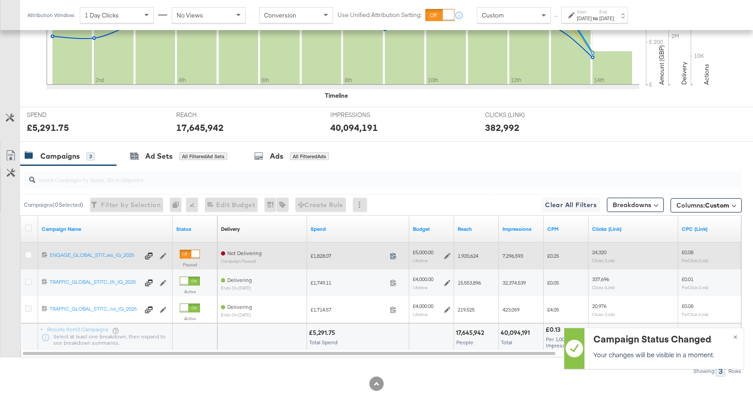
click at [392, 257] on icon at bounding box center [393, 255] width 7 height 7
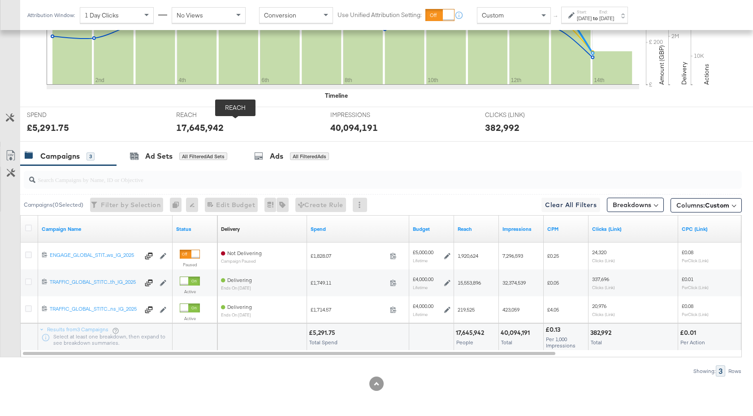
scroll to position [0, 0]
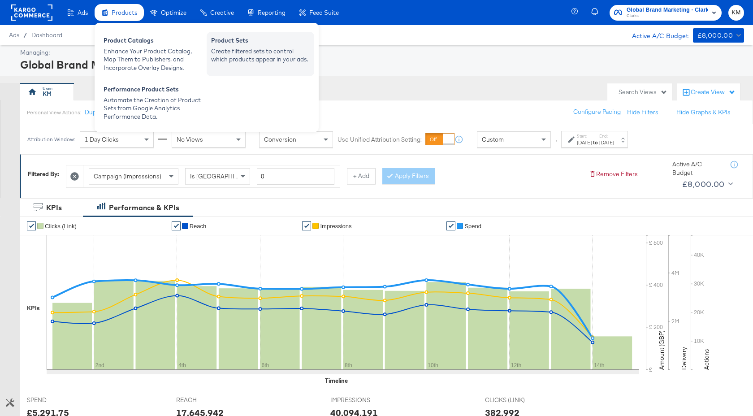
click at [270, 37] on div "Product Sets" at bounding box center [260, 41] width 99 height 11
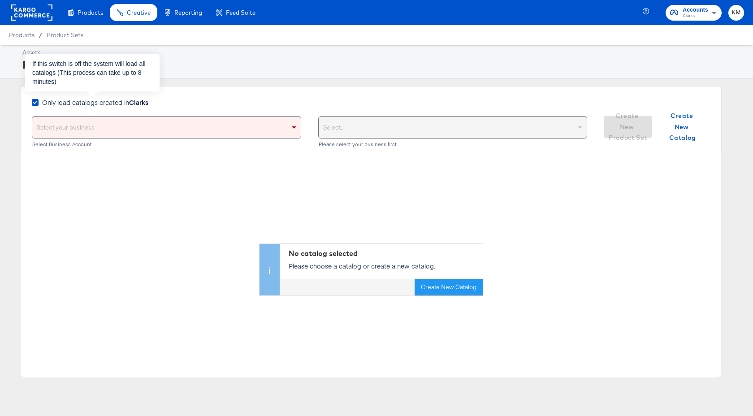
click at [138, 101] on strong "Clarks" at bounding box center [138, 102] width 19 height 9
click at [0, 0] on input "Only load catalogs created in Clarks" at bounding box center [0, 0] width 0 height 0
click at [148, 130] on div "Select your business" at bounding box center [166, 128] width 269 height 22
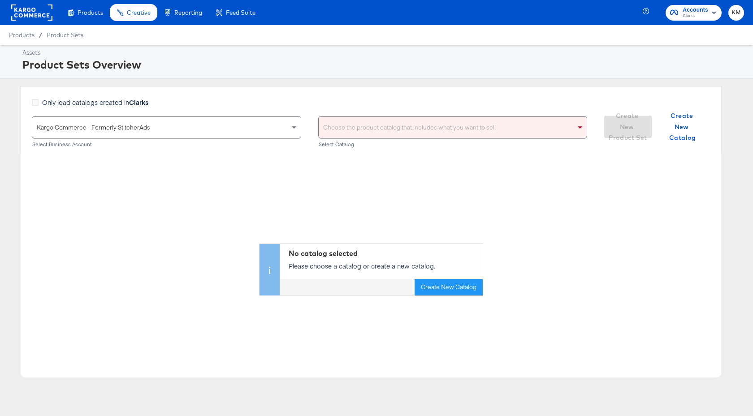
click at [345, 127] on div "Choose the product catalog that includes what you want to sell" at bounding box center [453, 128] width 269 height 22
type input "clarks"
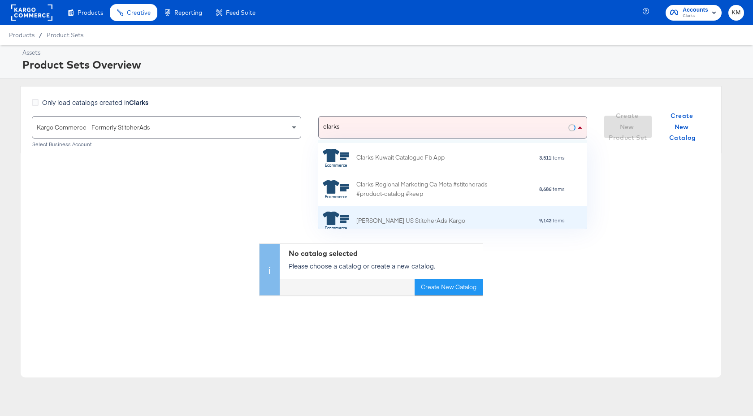
scroll to position [26, 0]
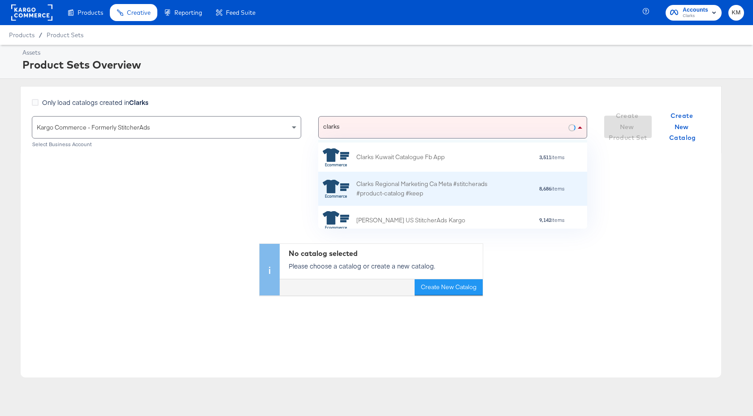
click at [453, 189] on div "Clarks Regional Marketing Ca Meta #stitcherads #product-catalog #keep" at bounding box center [434, 188] width 157 height 19
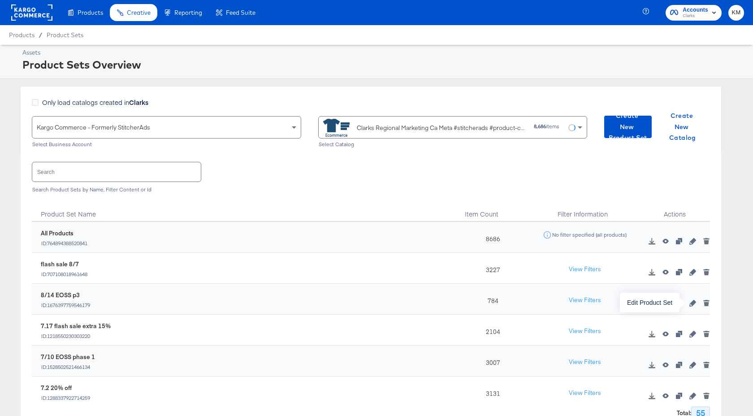
click at [692, 304] on icon "button" at bounding box center [693, 303] width 6 height 6
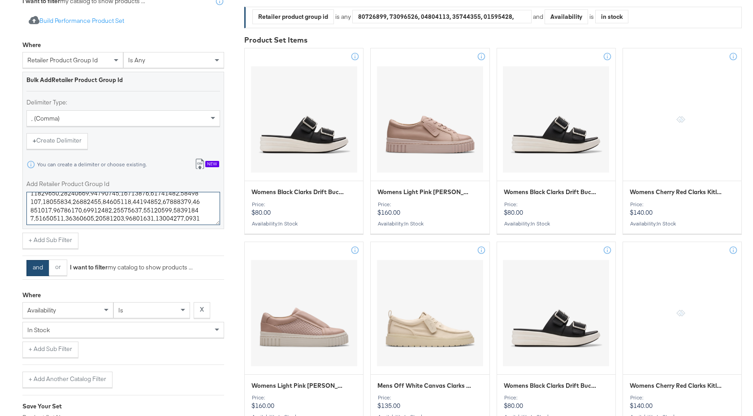
scroll to position [166, 0]
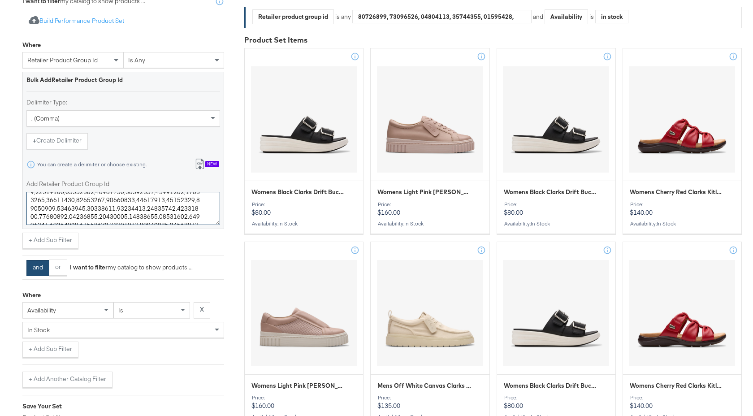
drag, startPoint x: 31, startPoint y: 200, endPoint x: 230, endPoint y: 243, distance: 204.3
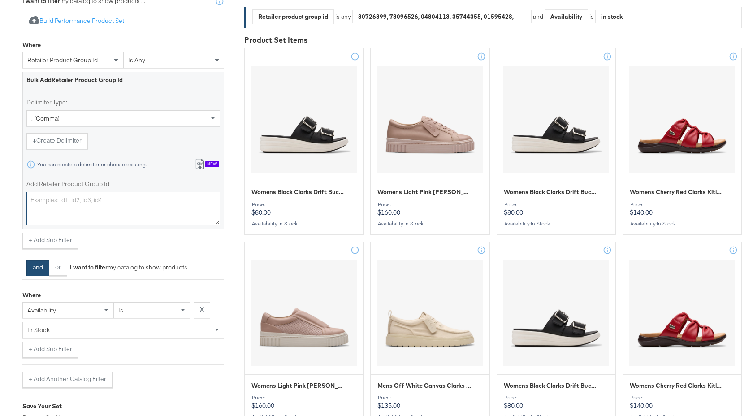
scroll to position [0, 0]
paste textarea "26181361,26181360,26178129,26178133,26182234,26181897,26181894,26181898,2618189…"
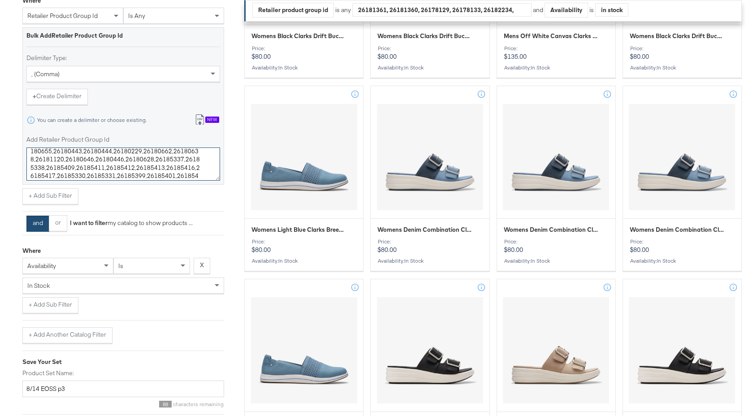
scroll to position [443, 0]
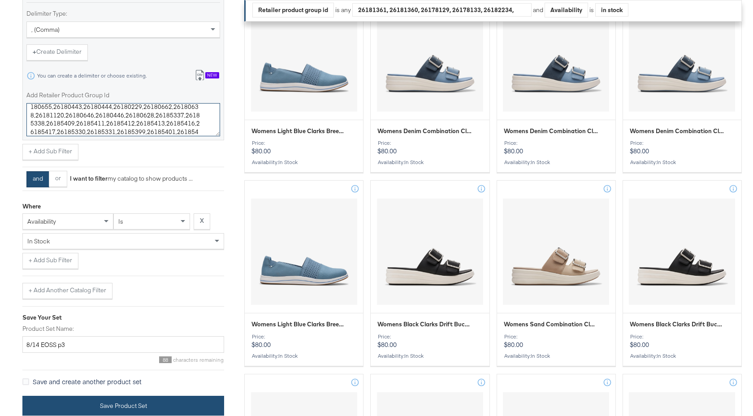
type textarea "26181361,26181360,26178129,26178133,26182234,26181897,26181894,26181898,2618189…"
click at [161, 407] on button "Save Product Set" at bounding box center [123, 406] width 202 height 20
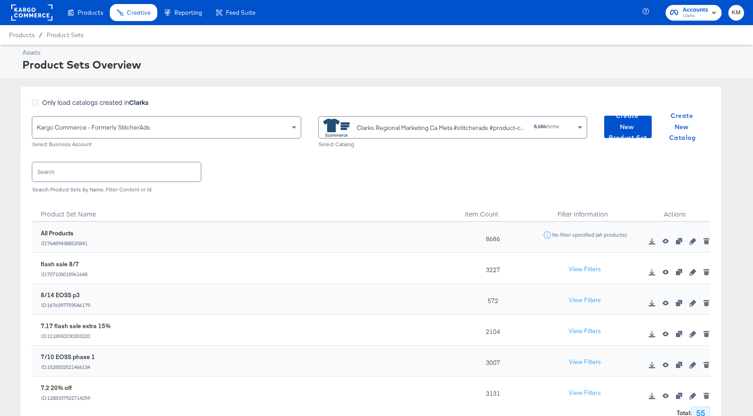
click at [44, 15] on rect at bounding box center [31, 12] width 41 height 16
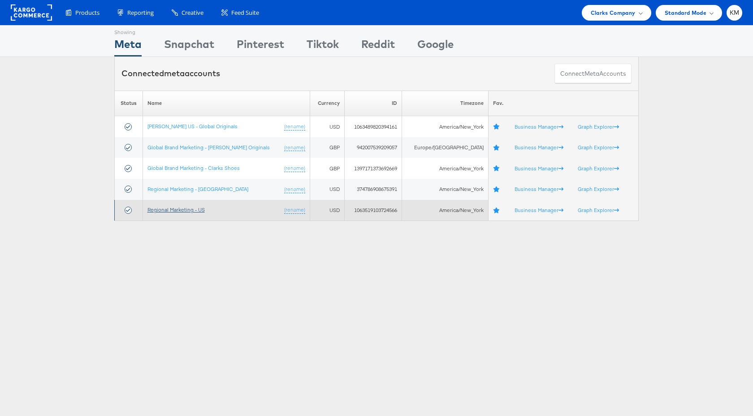
click at [204, 208] on link "Regional Marketing - US" at bounding box center [176, 209] width 57 height 7
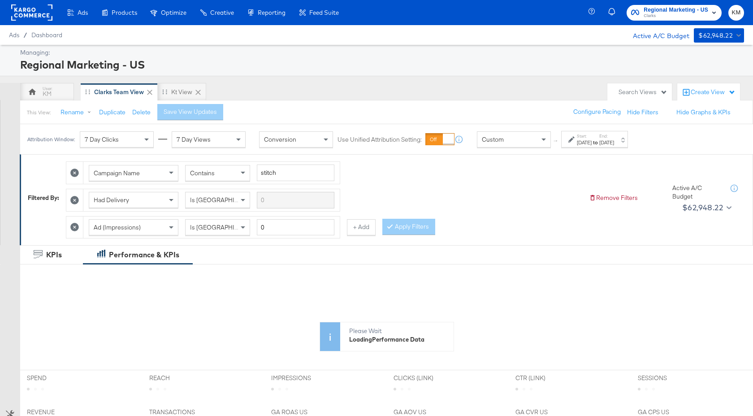
click at [612, 137] on div "Start: Jul 27th 2025 to End: Aug 12th 2025" at bounding box center [595, 139] width 37 height 13
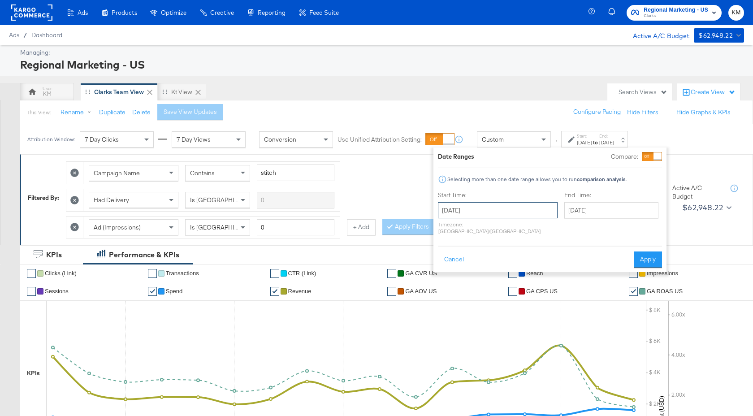
click at [523, 206] on input "July 27th 2025" at bounding box center [498, 210] width 120 height 16
click at [546, 230] on span "›" at bounding box center [540, 228] width 14 height 13
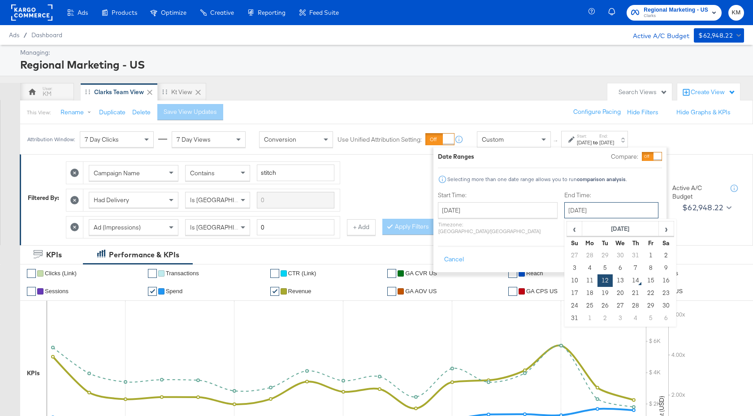
click at [567, 206] on input "August 12th 2025" at bounding box center [611, 210] width 94 height 16
click at [613, 281] on td "13" at bounding box center [620, 280] width 15 height 13
type input "August 13th 2025"
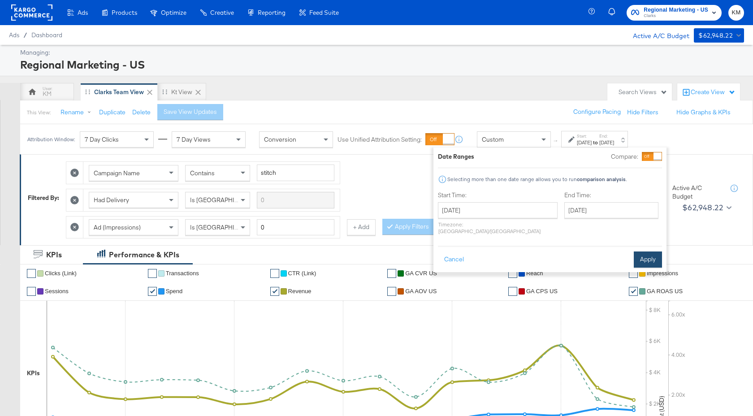
click at [656, 258] on button "Apply" at bounding box center [648, 260] width 28 height 16
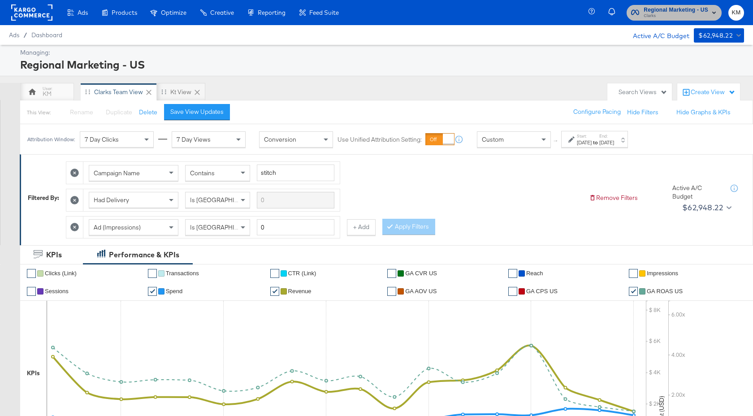
click at [660, 13] on span "Clarks" at bounding box center [676, 16] width 65 height 7
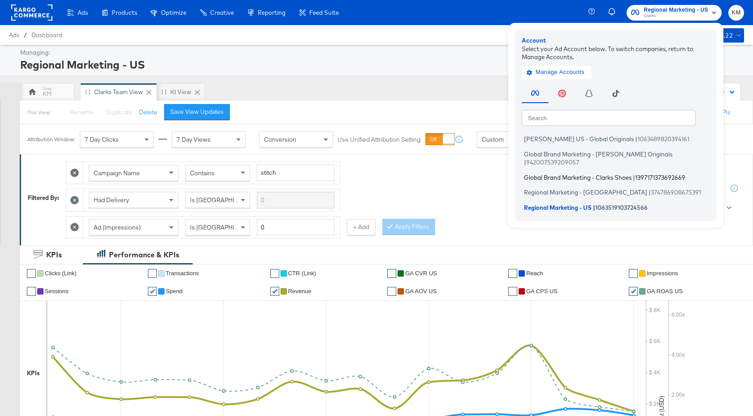
click at [581, 174] on span "Global Brand Marketing - Clarks Shoes" at bounding box center [578, 177] width 108 height 7
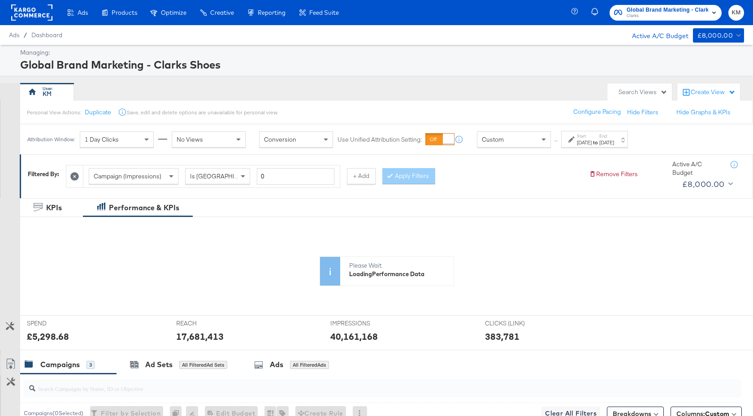
click at [614, 138] on div "Start: Aug 1st 2025 to End: Aug 14th 2025" at bounding box center [595, 139] width 37 height 13
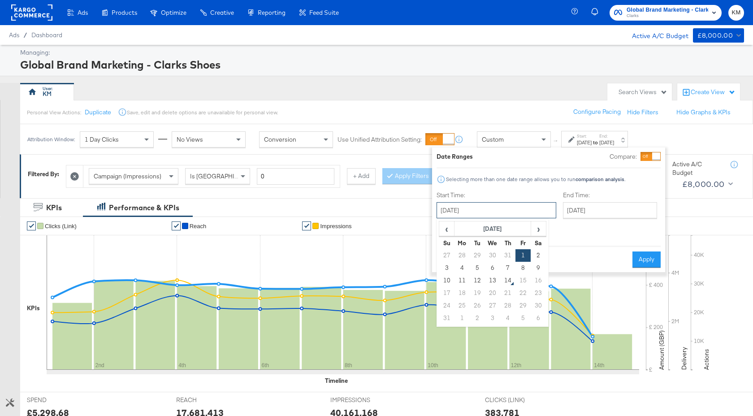
click at [514, 212] on input "August 1st 2025" at bounding box center [497, 210] width 120 height 16
click at [446, 233] on span "‹" at bounding box center [447, 228] width 14 height 13
click at [475, 257] on td "1" at bounding box center [477, 255] width 15 height 13
type input "July 1st 2025"
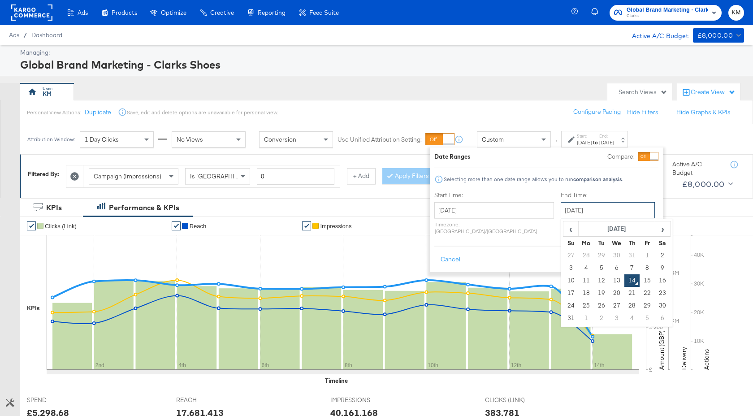
click at [561, 212] on input "August 14th 2025" at bounding box center [608, 210] width 94 height 16
click at [564, 228] on span "‹" at bounding box center [571, 228] width 14 height 13
click at [625, 306] on td "31" at bounding box center [632, 306] width 15 height 13
type input "July 31st 2025"
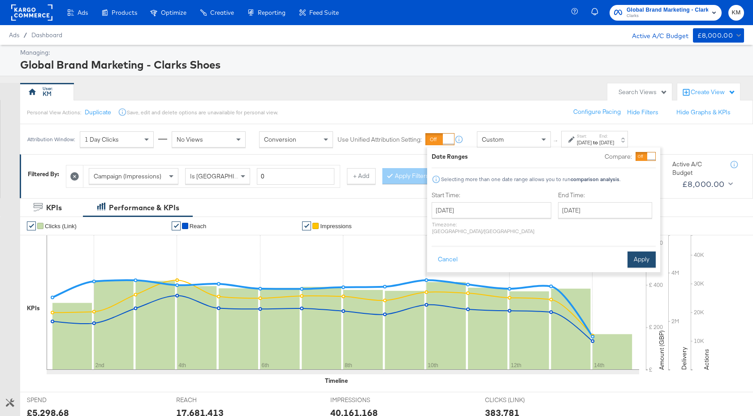
click at [646, 252] on button "Apply" at bounding box center [642, 260] width 28 height 16
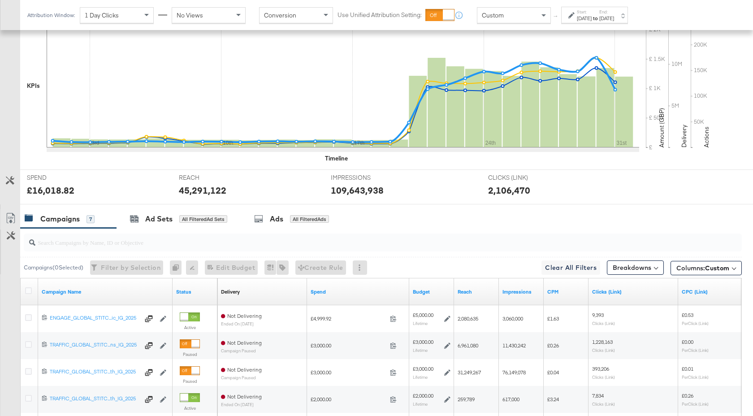
scroll to position [393, 0]
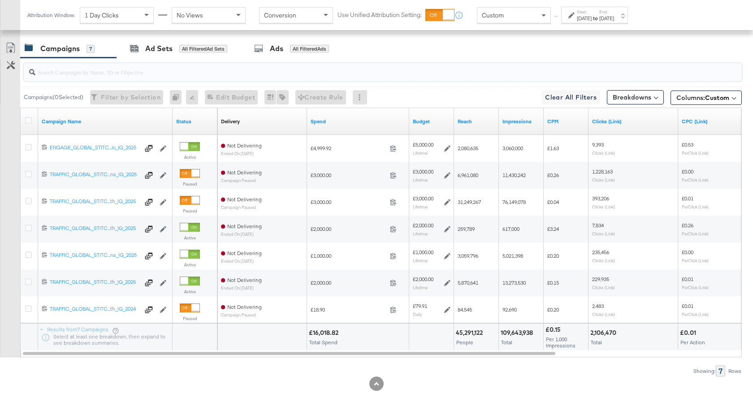
click at [139, 76] on input "search" at bounding box center [356, 68] width 642 height 17
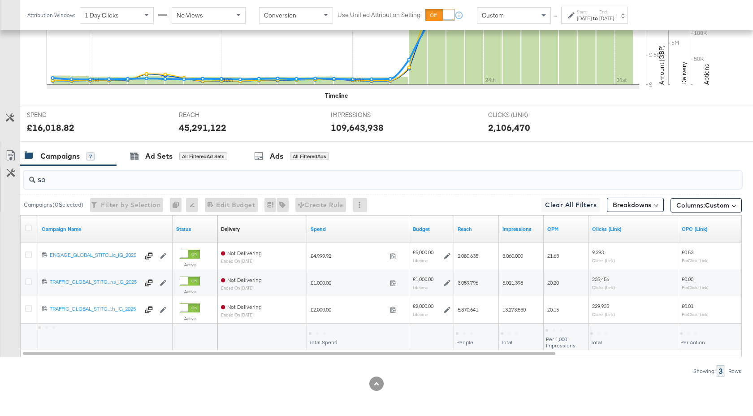
scroll to position [258, 0]
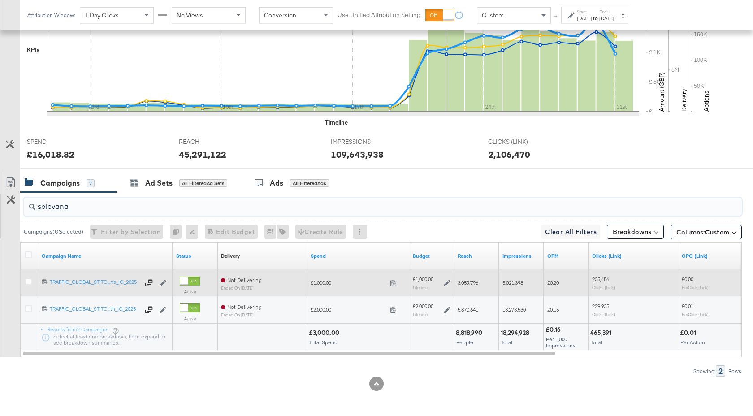
type input "solevana"
click at [32, 282] on div at bounding box center [29, 282] width 9 height 9
click at [29, 282] on icon at bounding box center [28, 281] width 7 height 7
click at [0, 0] on input "checkbox" at bounding box center [0, 0] width 0 height 0
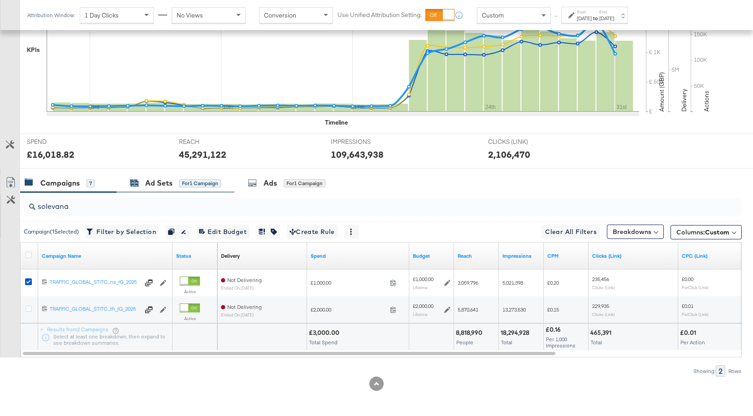
click at [171, 183] on div "Ad Sets" at bounding box center [158, 183] width 27 height 10
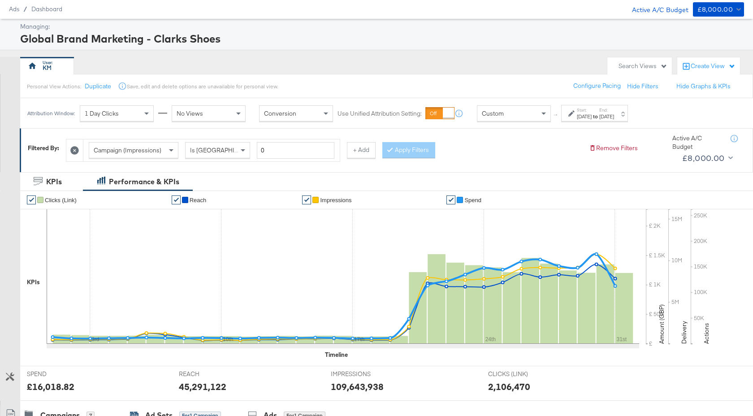
scroll to position [0, 0]
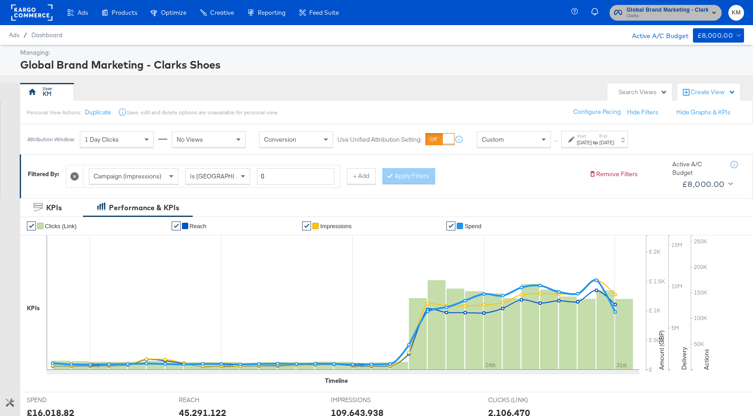
click at [635, 12] on span "Global Brand Marketing - Clarks Shoes" at bounding box center [668, 9] width 82 height 9
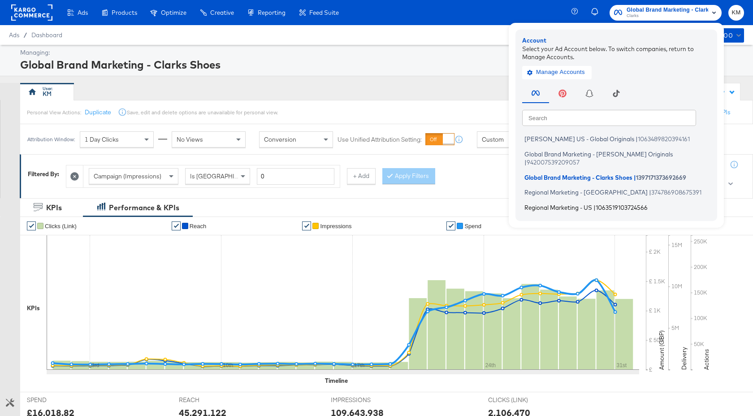
click at [585, 204] on span "Regional Marketing - US" at bounding box center [559, 207] width 68 height 7
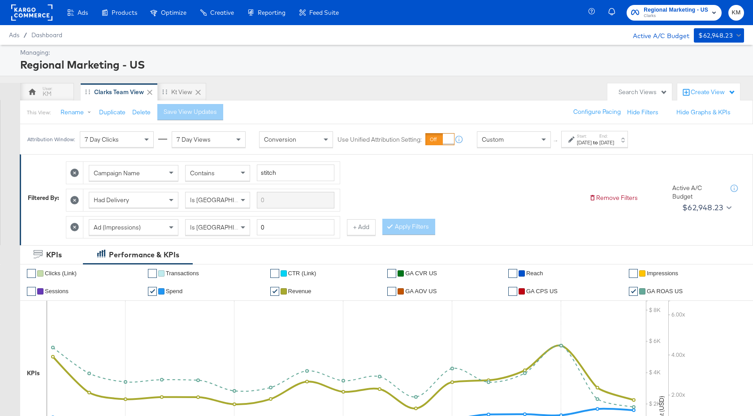
click at [592, 139] on label "Start:" at bounding box center [584, 136] width 15 height 6
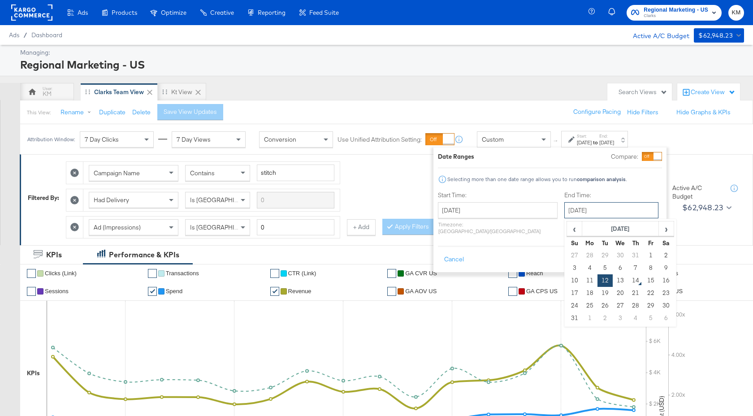
click at [584, 215] on input "[DATE]" at bounding box center [611, 210] width 94 height 16
click at [613, 280] on td "13" at bounding box center [620, 280] width 15 height 13
type input "[DATE]"
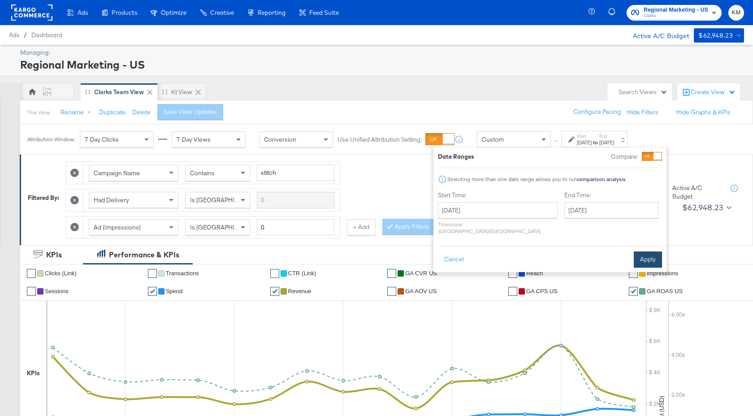
click at [645, 254] on button "Apply" at bounding box center [648, 260] width 28 height 16
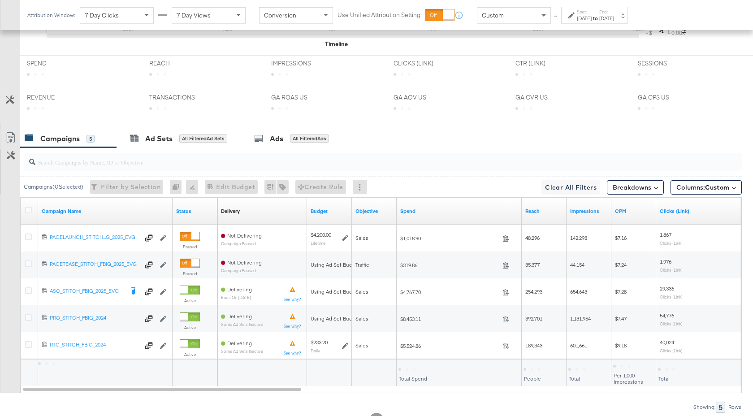
scroll to position [438, 0]
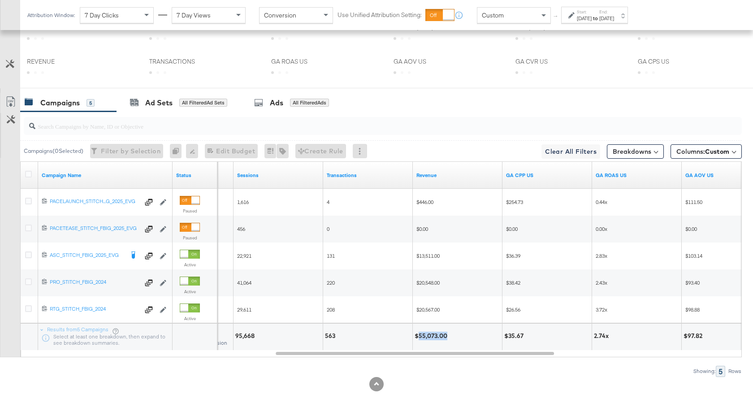
drag, startPoint x: 447, startPoint y: 336, endPoint x: 418, endPoint y: 336, distance: 28.2
click at [418, 336] on div "$55,073.00" at bounding box center [432, 336] width 35 height 9
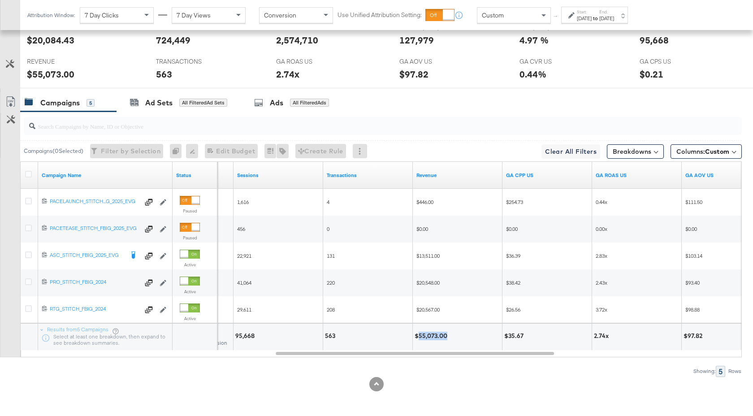
copy div "55,073.00"
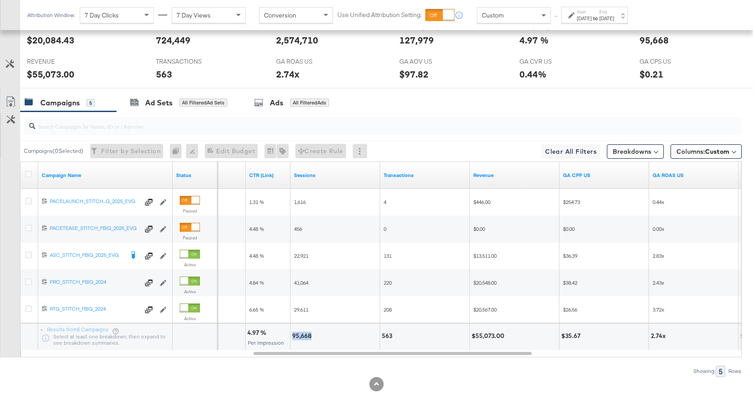
drag, startPoint x: 310, startPoint y: 337, endPoint x: 293, endPoint y: 337, distance: 17.5
click at [293, 337] on div "95,668" at bounding box center [303, 336] width 22 height 9
copy div "95,668"
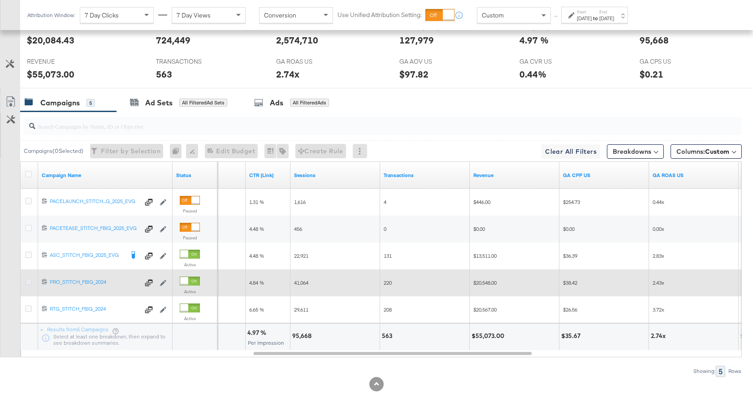
click at [28, 283] on icon at bounding box center [28, 281] width 7 height 7
click at [0, 0] on input "checkbox" at bounding box center [0, 0] width 0 height 0
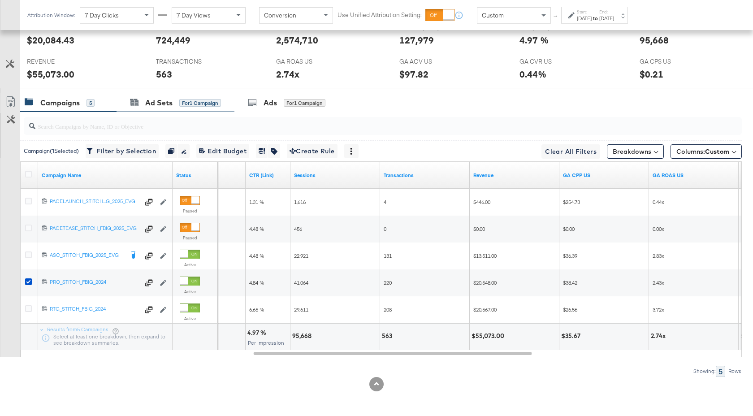
click at [159, 109] on div "Ad Sets for 1 Campaign" at bounding box center [176, 102] width 118 height 19
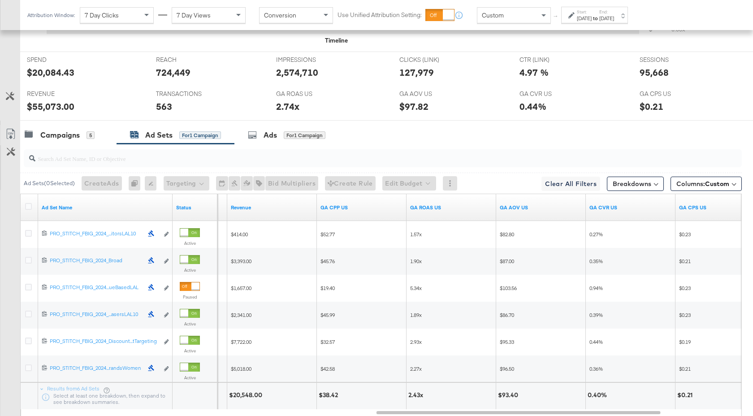
scroll to position [464, 0]
